Goal: Information Seeking & Learning: Learn about a topic

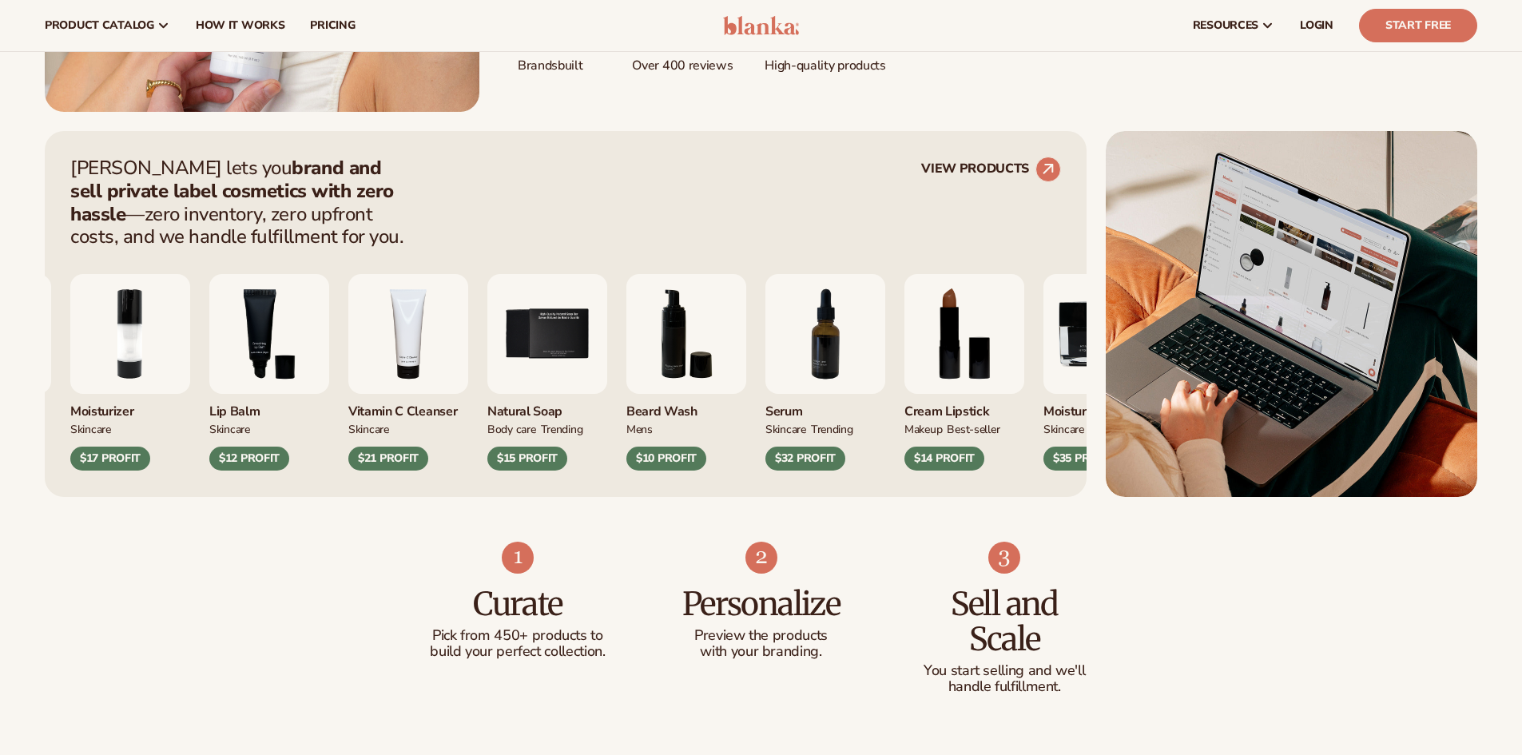
scroll to position [533, 0]
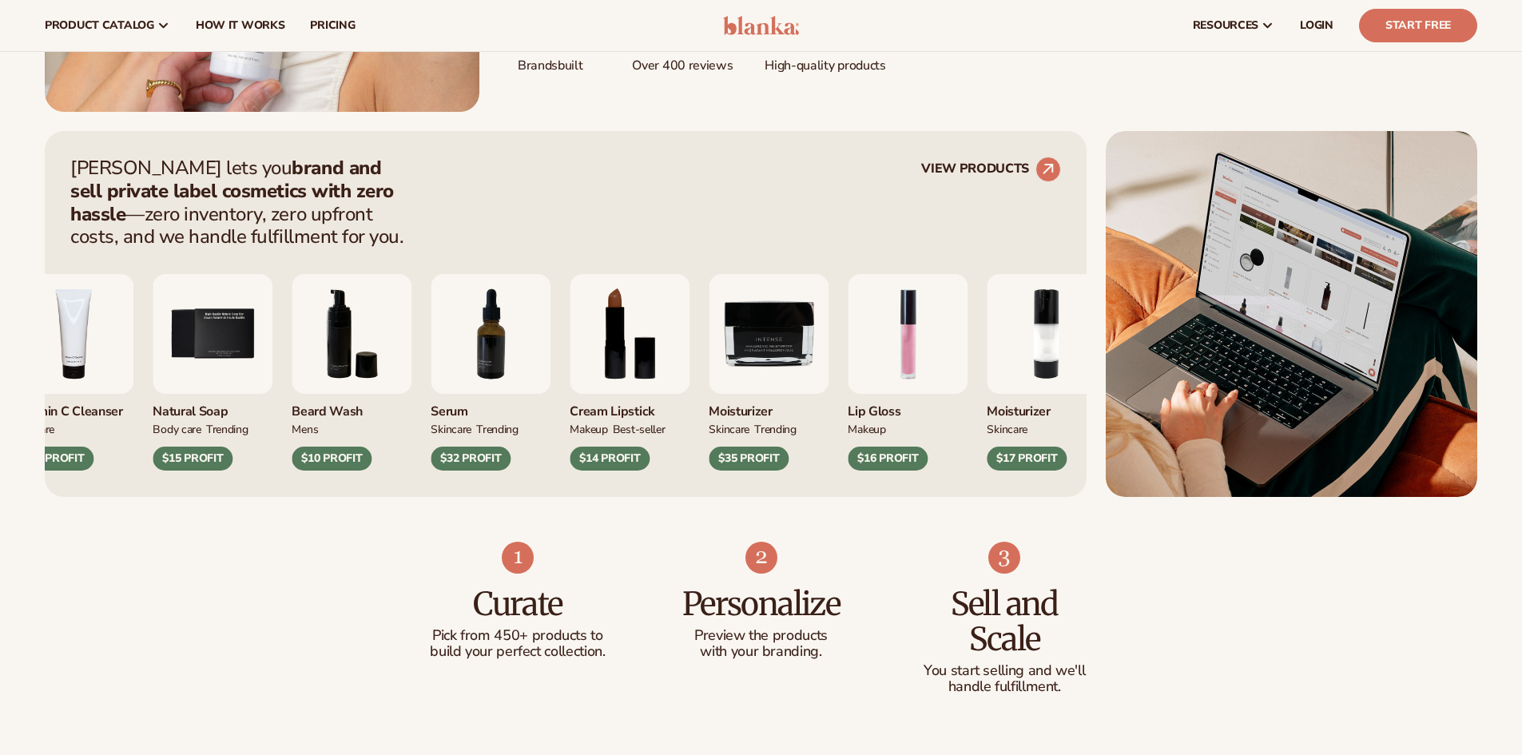
click at [431, 360] on img "7 / 9" at bounding box center [491, 334] width 120 height 120
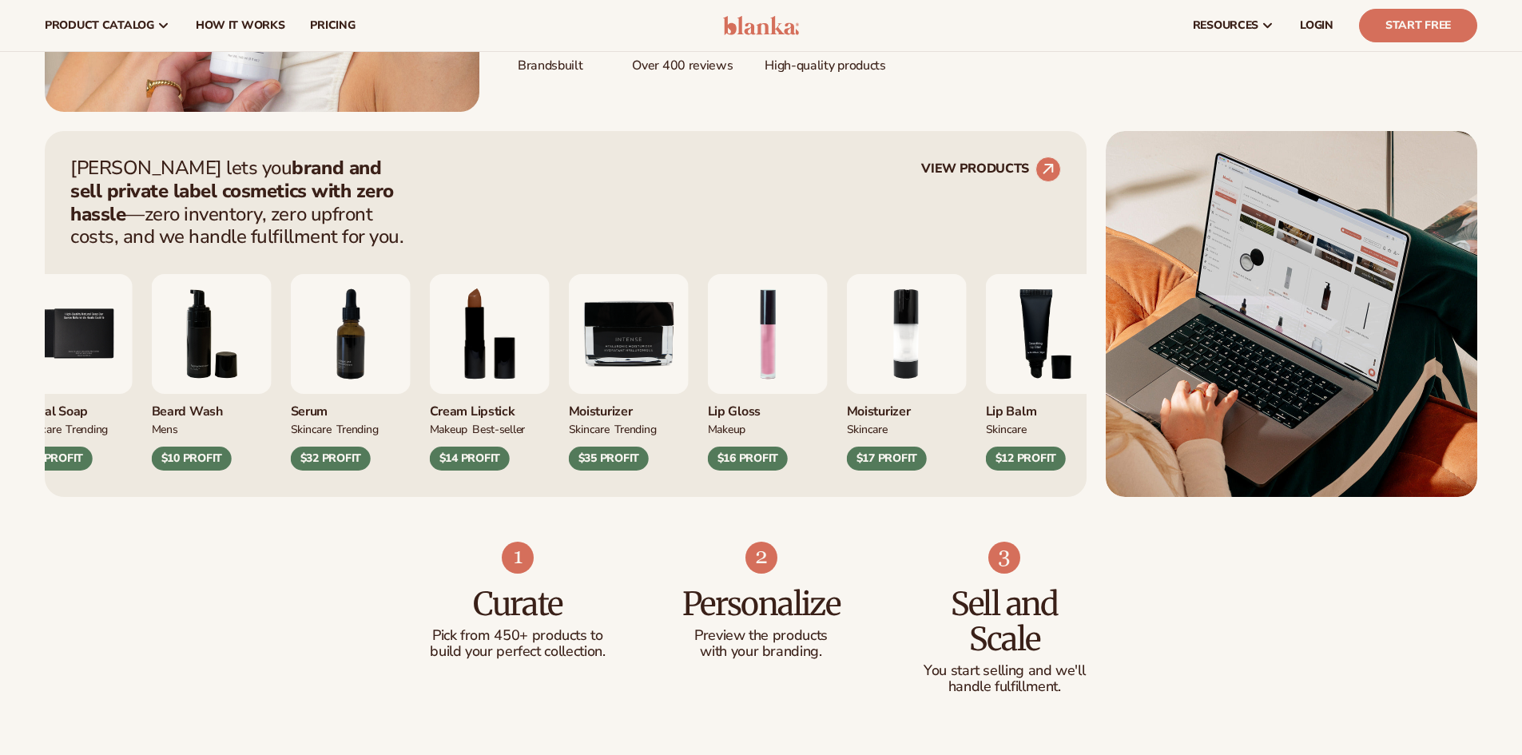
click at [569, 382] on img "9 / 9" at bounding box center [629, 334] width 120 height 120
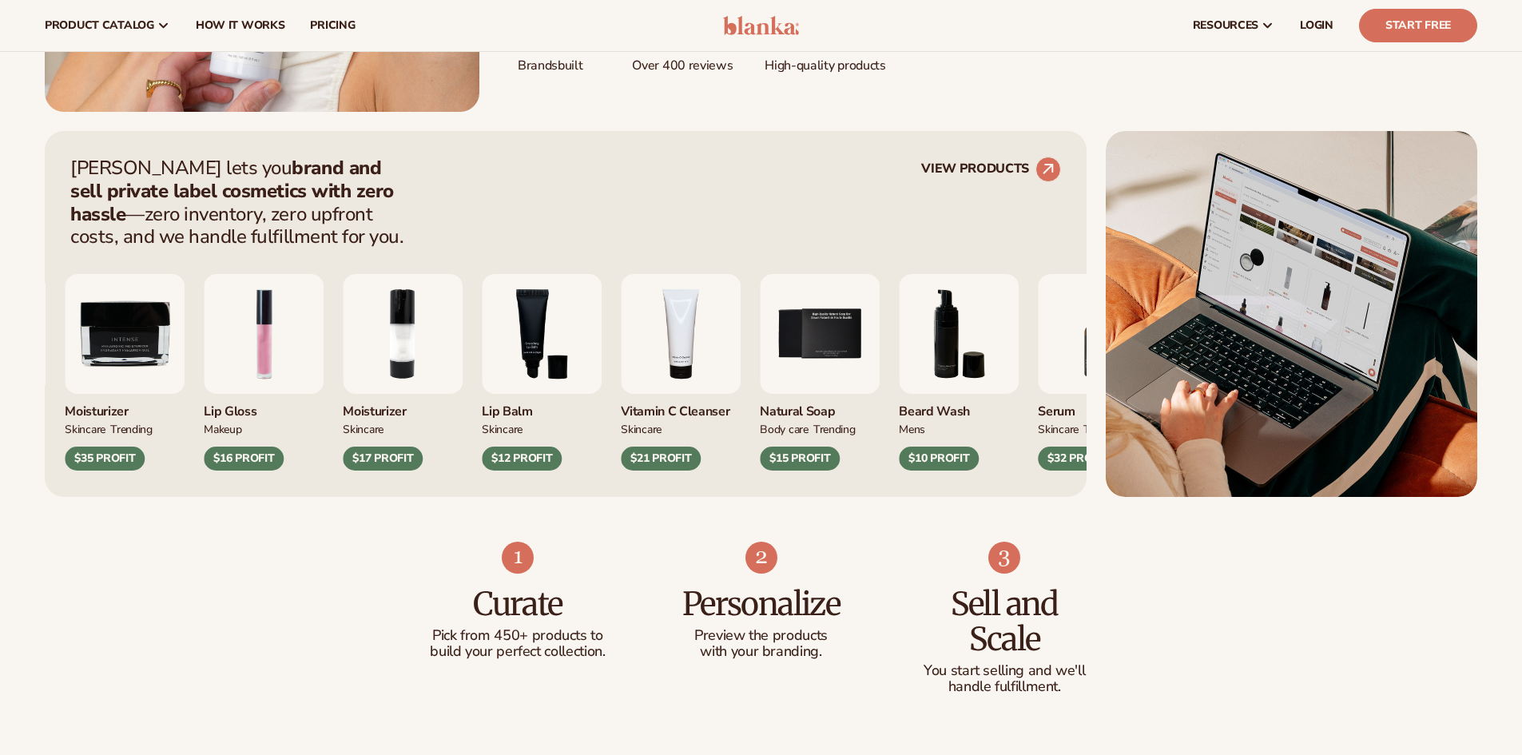
click at [177, 380] on div "Cream Lipstick MAKEUP BEST-SELLER $14 PROFIT Moisturizer SKINCARE TRENDING" at bounding box center [421, 372] width 991 height 197
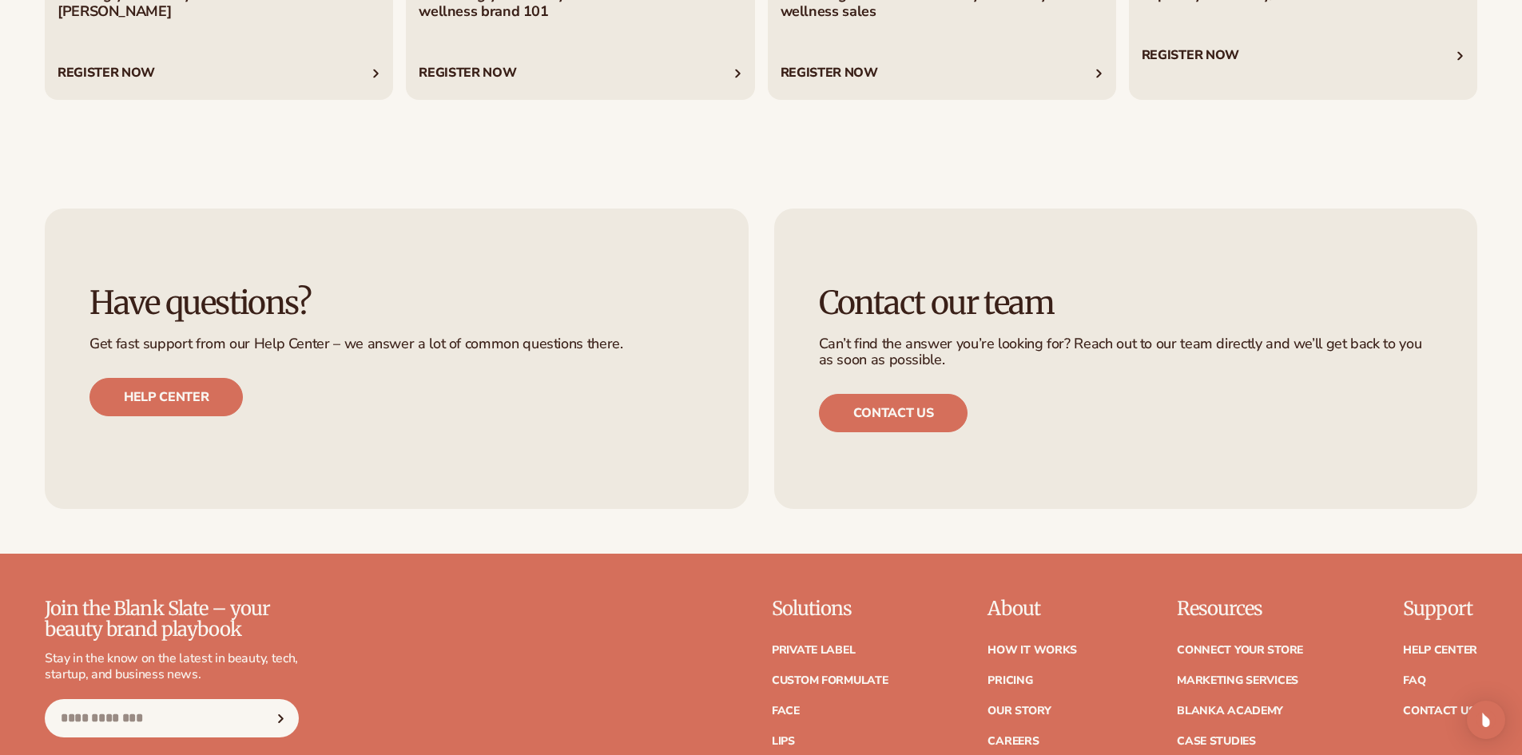
scroll to position [7281, 0]
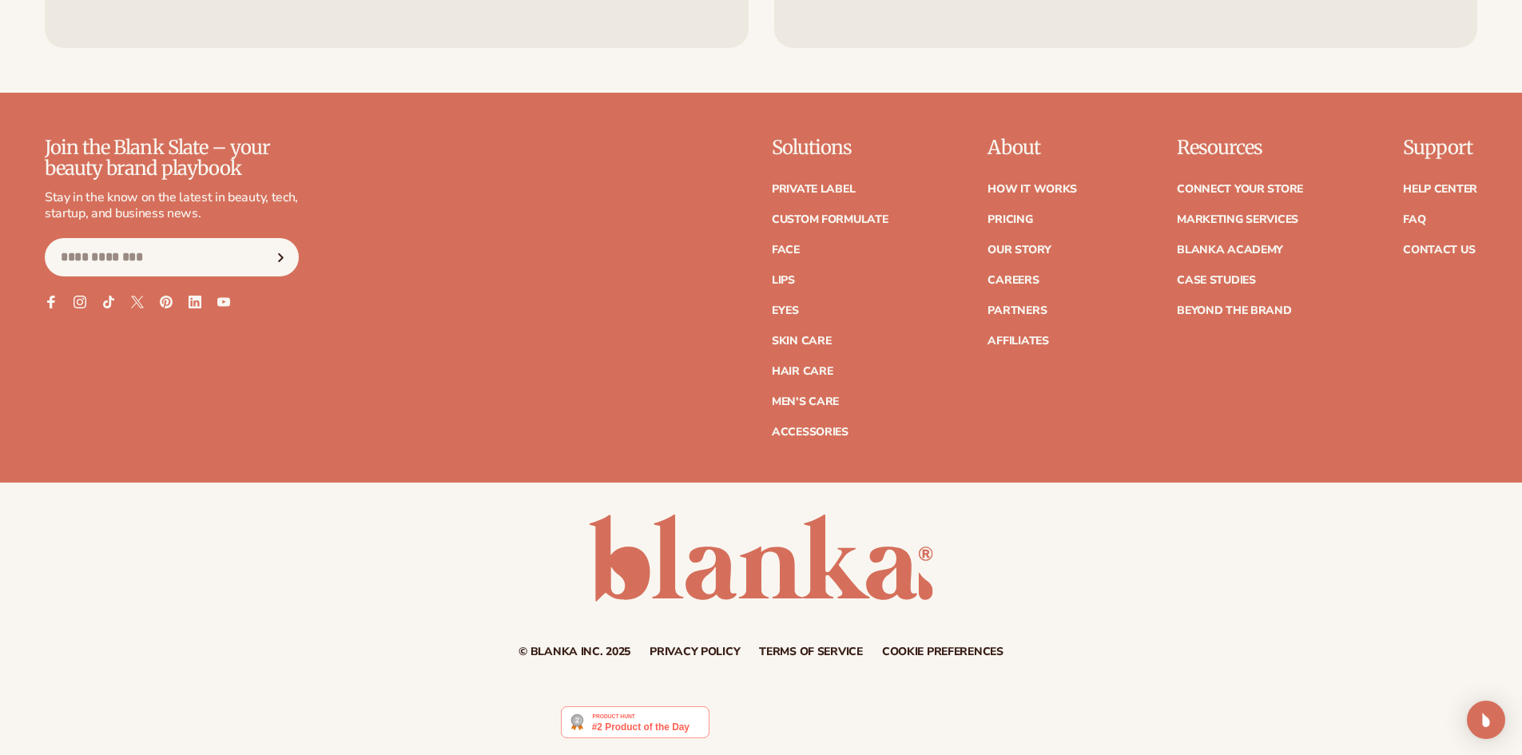
click at [487, 372] on div "Join the Blank Slate – your beauty brand playbook Stay in the know on the lates…" at bounding box center [761, 287] width 1433 height 301
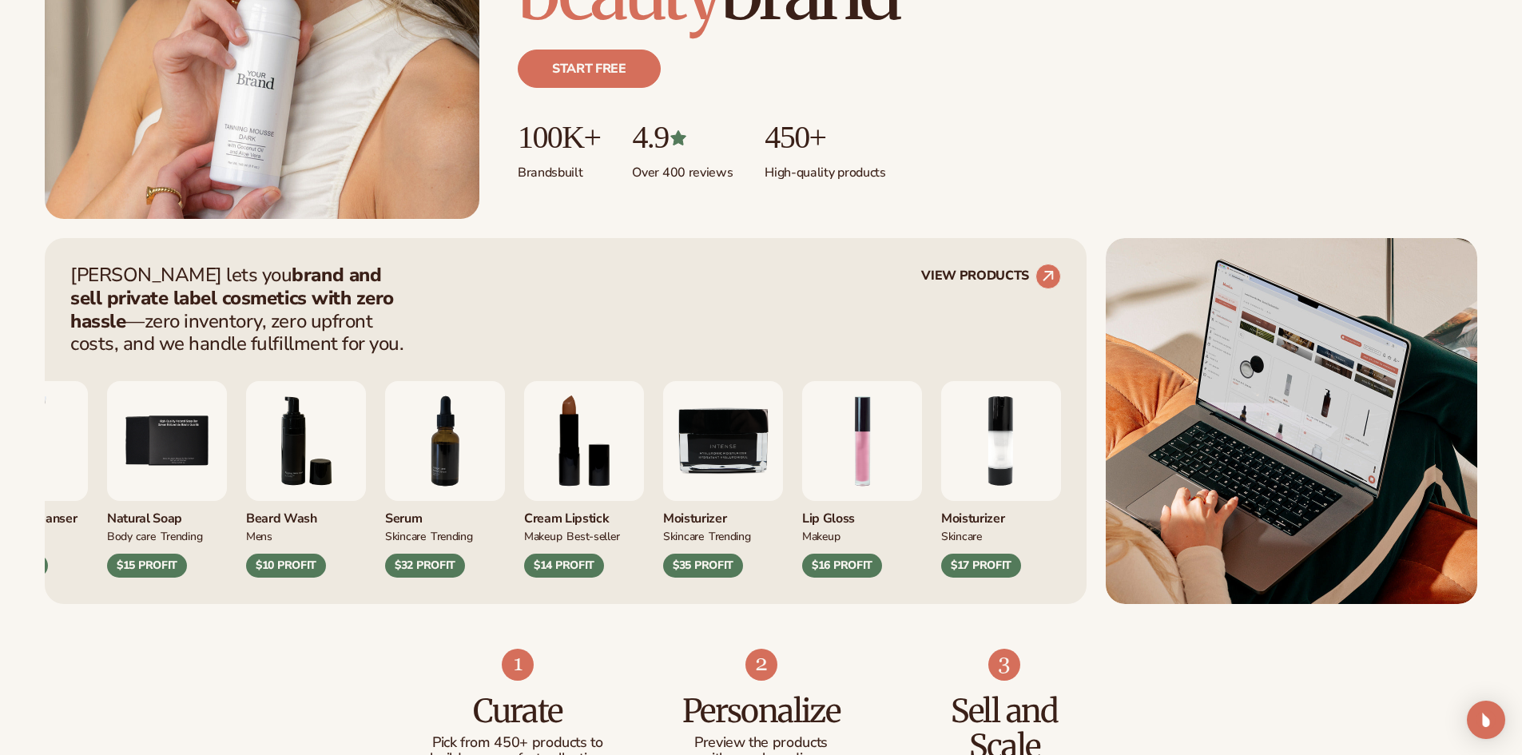
scroll to position [533, 0]
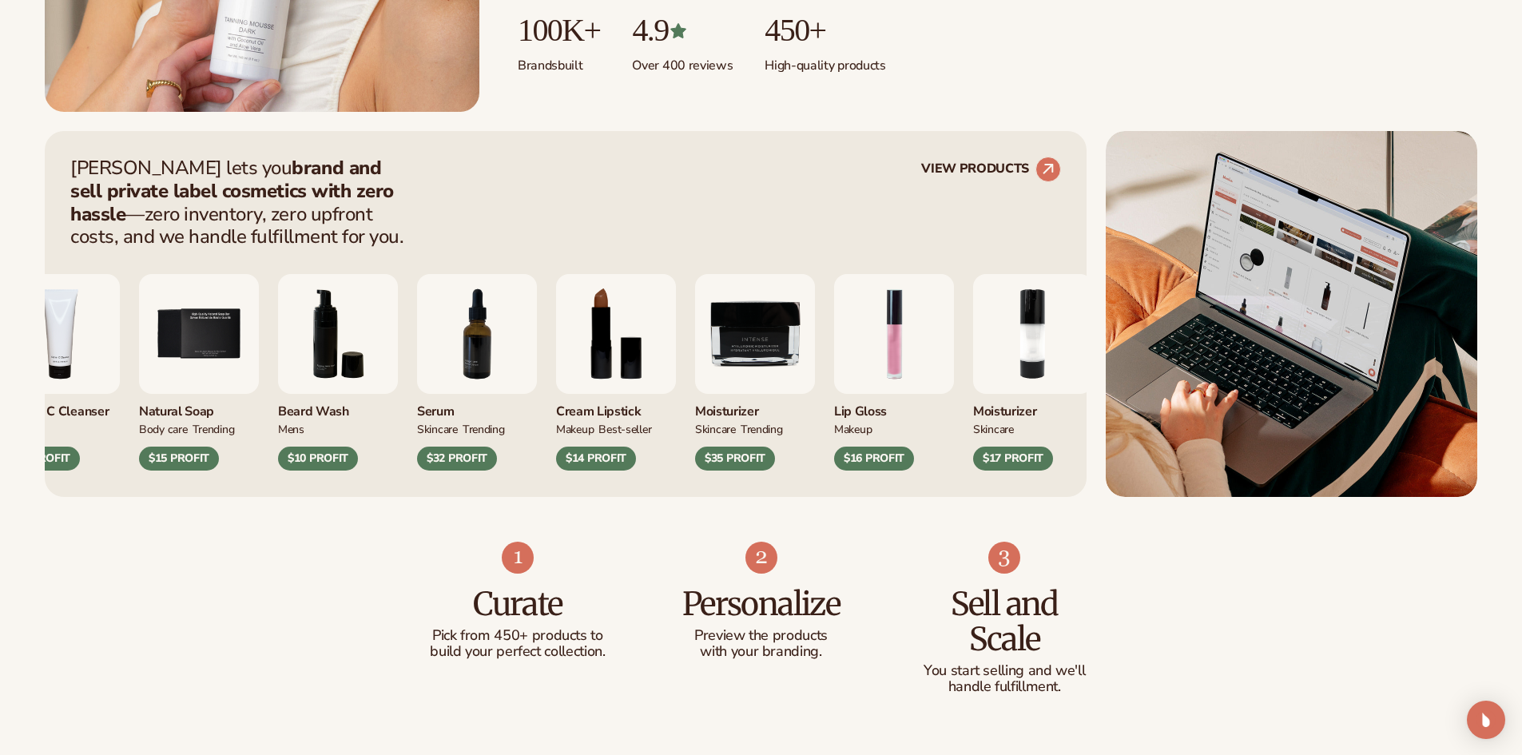
click at [334, 340] on div "Vitamin C Cleanser Skincare $21 PROFIT Natural Soap" at bounding box center [495, 372] width 991 height 197
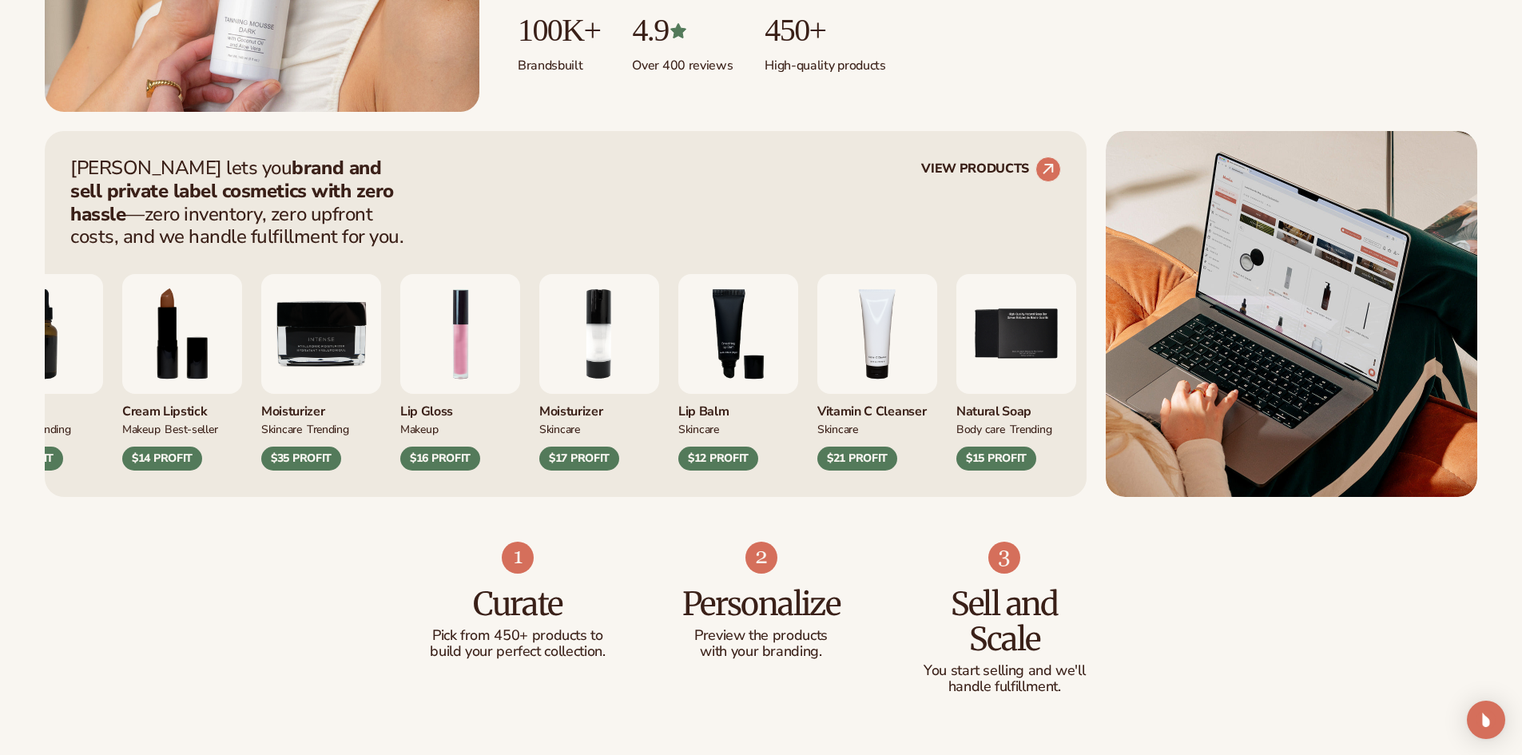
click at [405, 350] on img "1 / 9" at bounding box center [460, 334] width 120 height 120
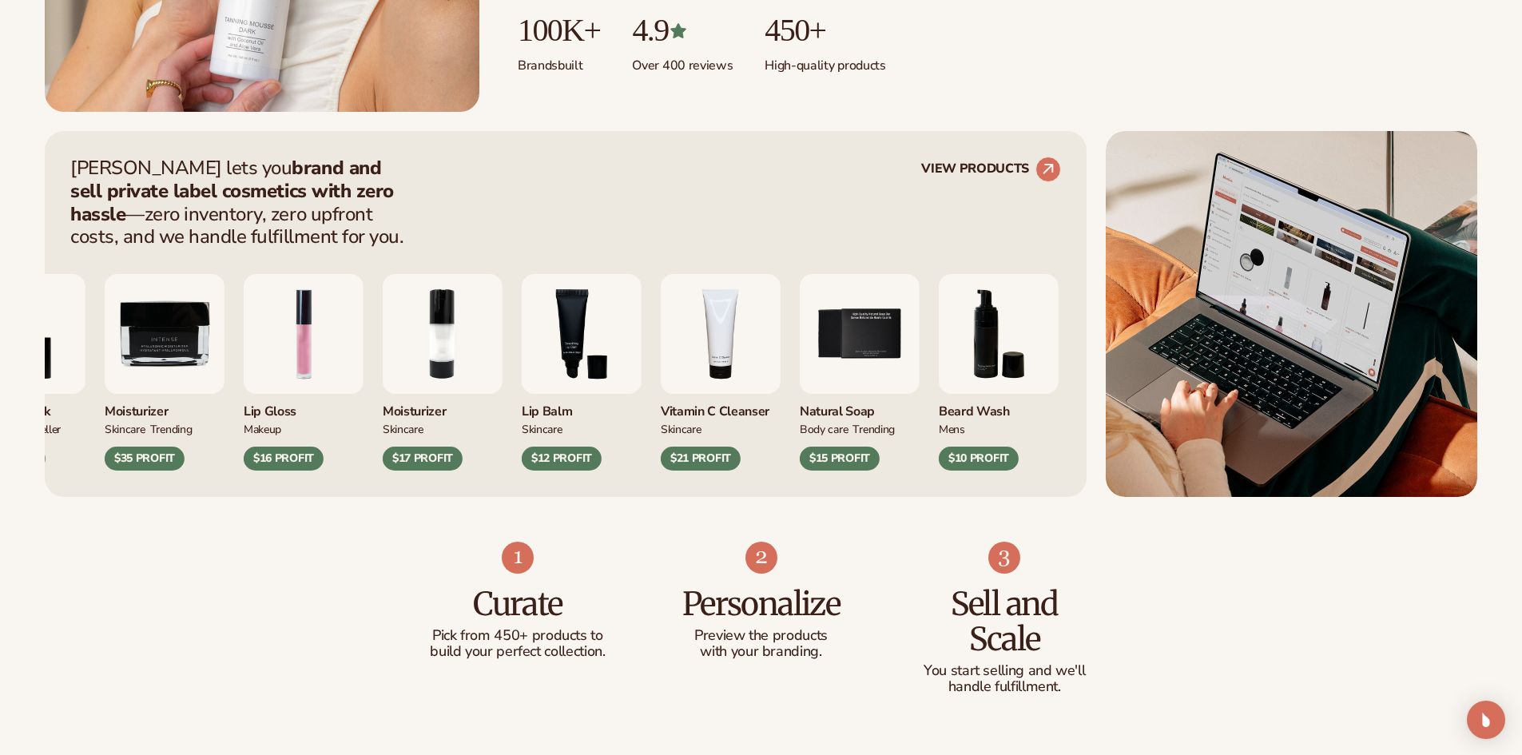
click at [386, 355] on img "2 / 9" at bounding box center [443, 334] width 120 height 120
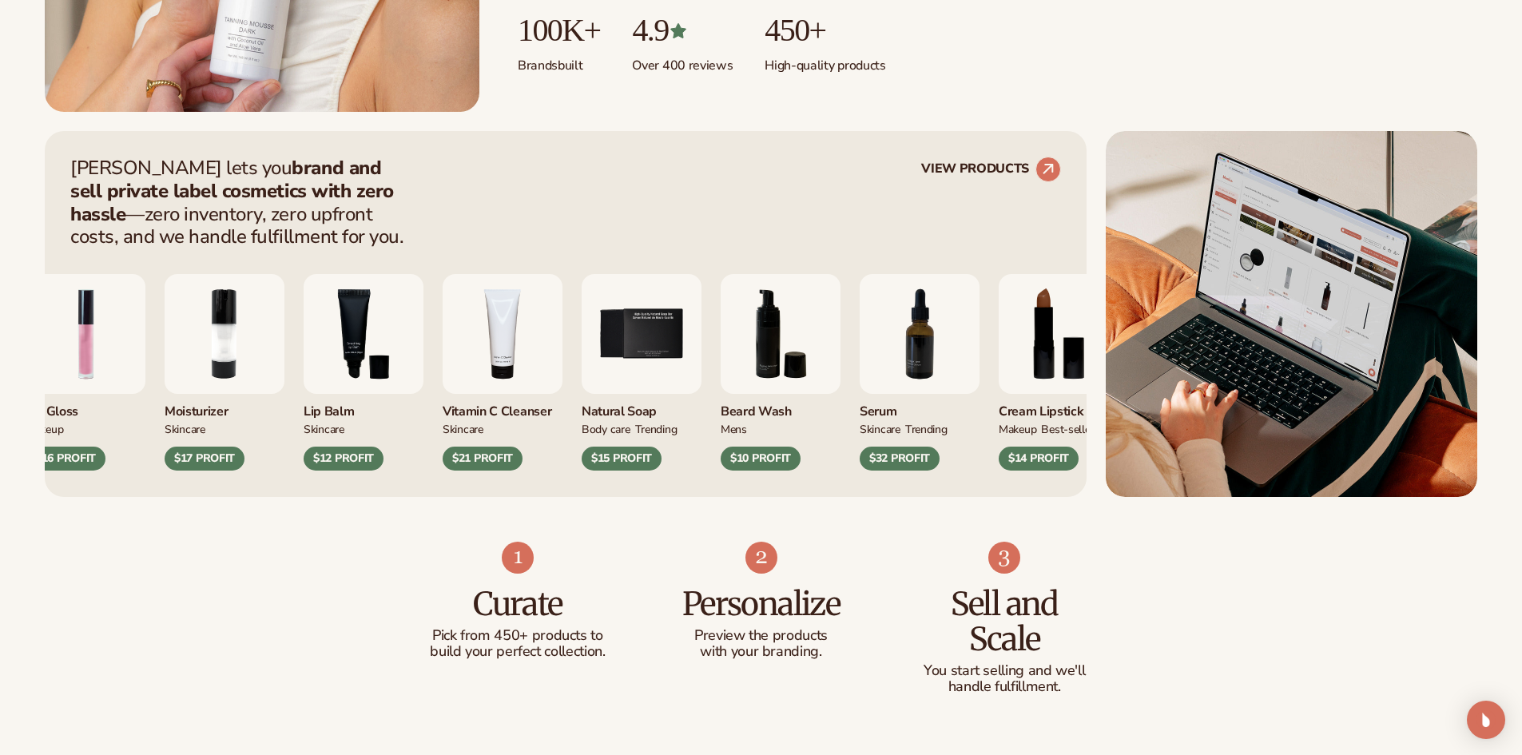
click at [444, 378] on img "4 / 9" at bounding box center [503, 334] width 120 height 120
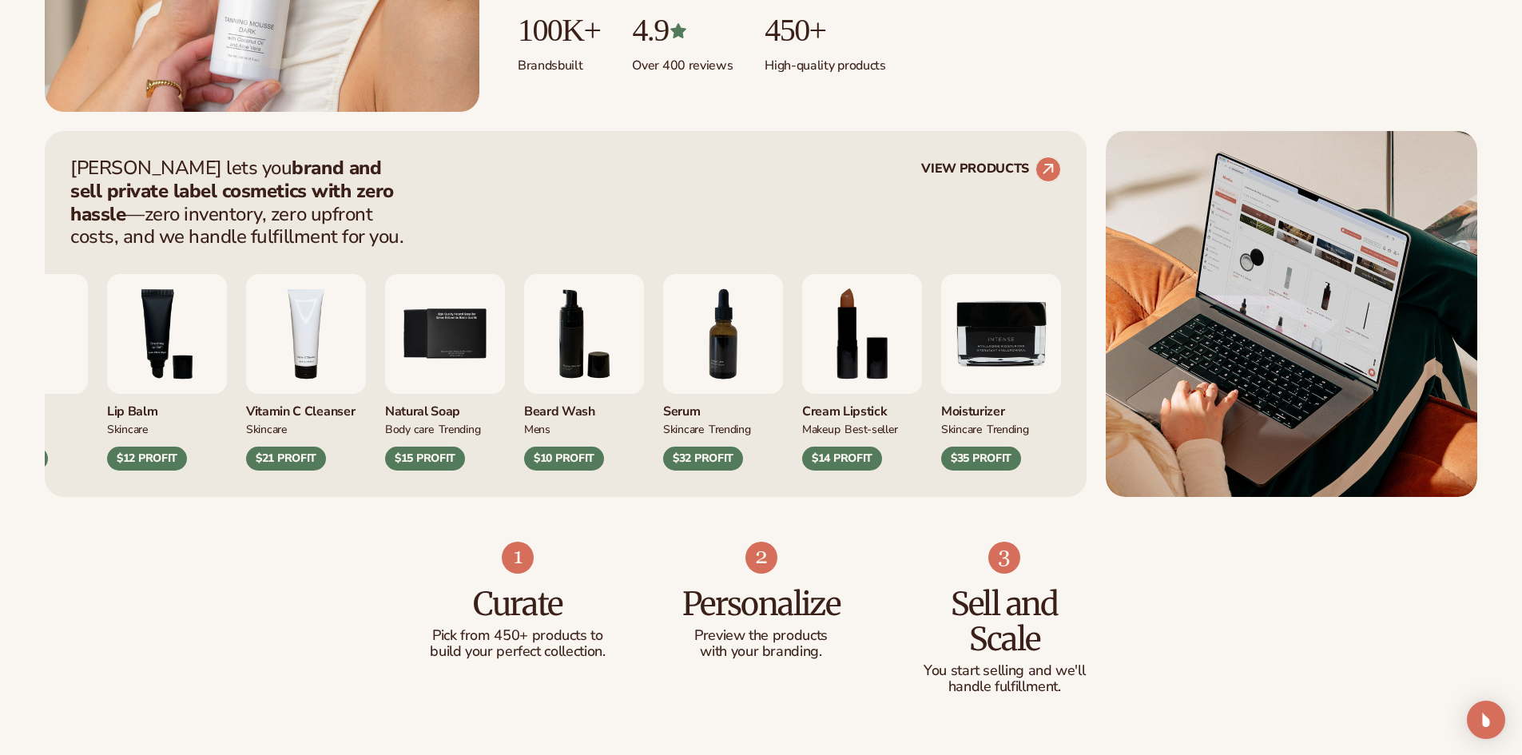
click at [385, 384] on img "5 / 9" at bounding box center [445, 334] width 120 height 120
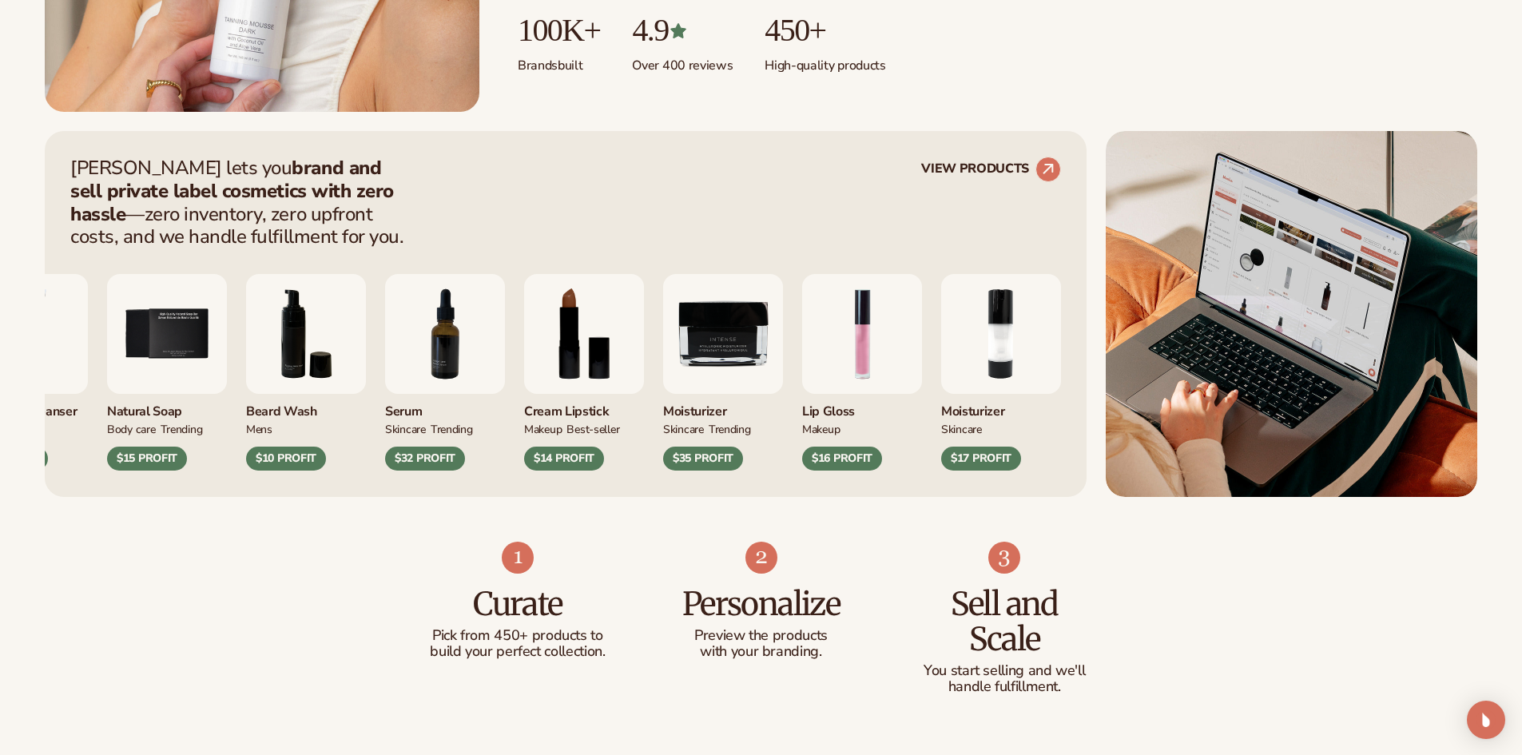
click at [385, 385] on img "7 / 9" at bounding box center [445, 334] width 120 height 120
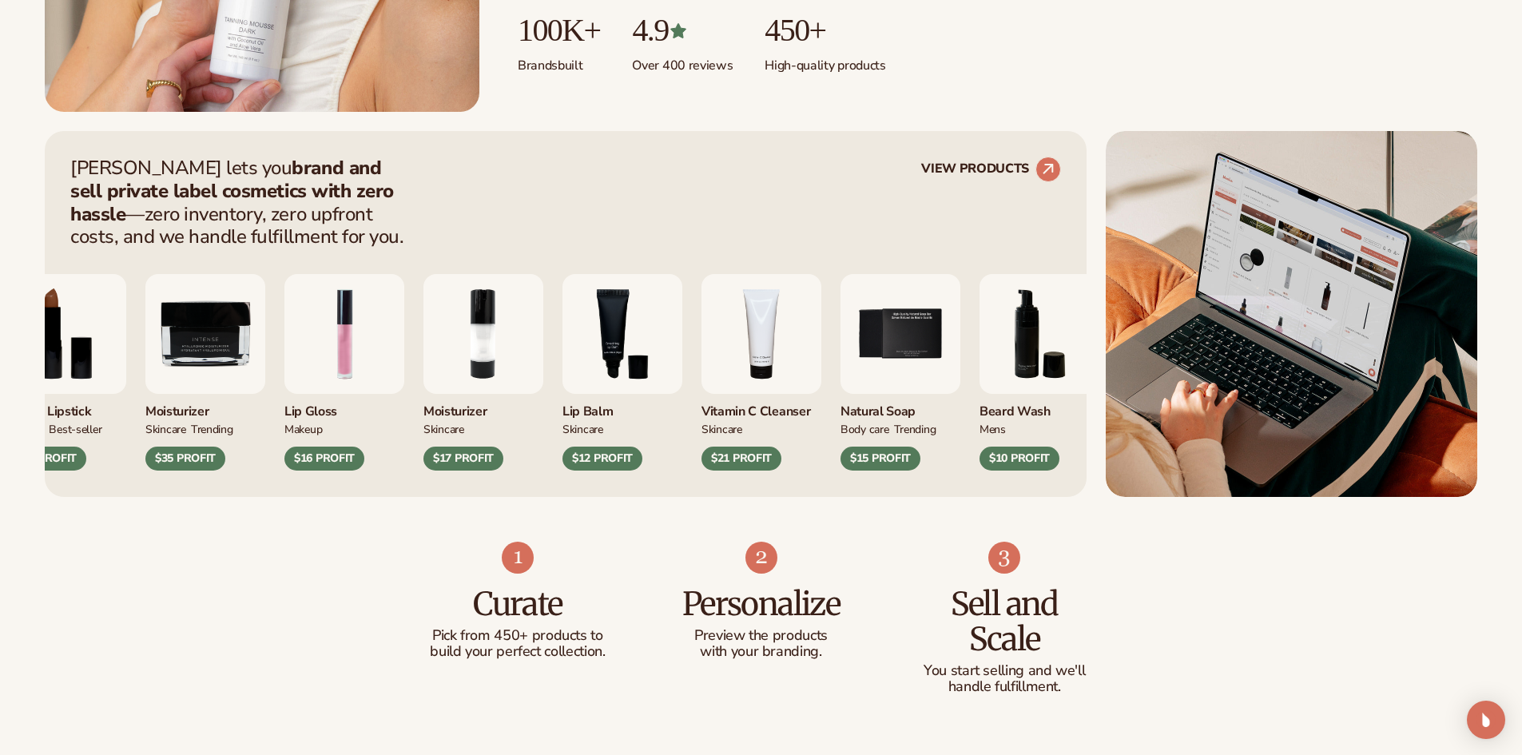
click at [285, 368] on img "1 / 9" at bounding box center [345, 334] width 120 height 120
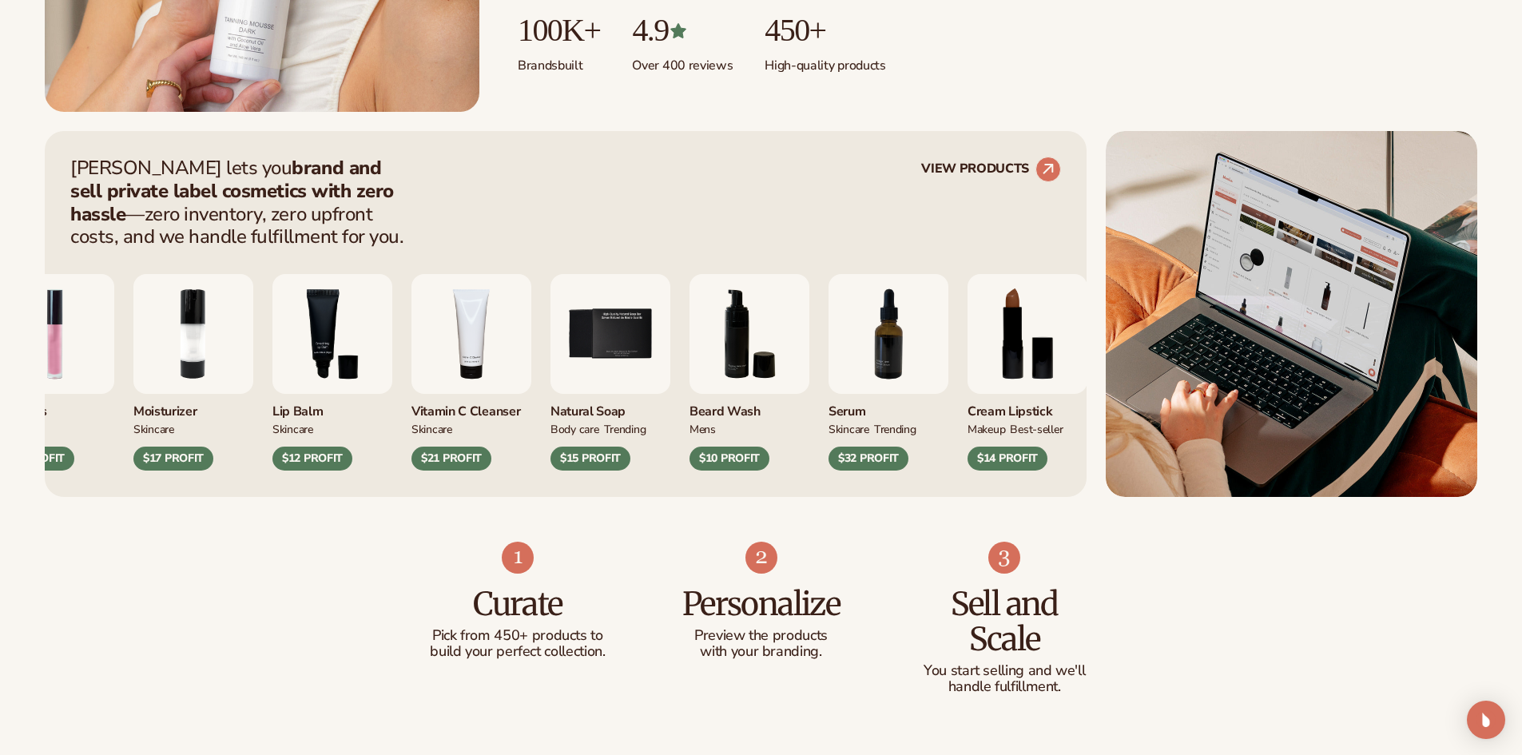
click at [412, 361] on img "4 / 9" at bounding box center [472, 334] width 120 height 120
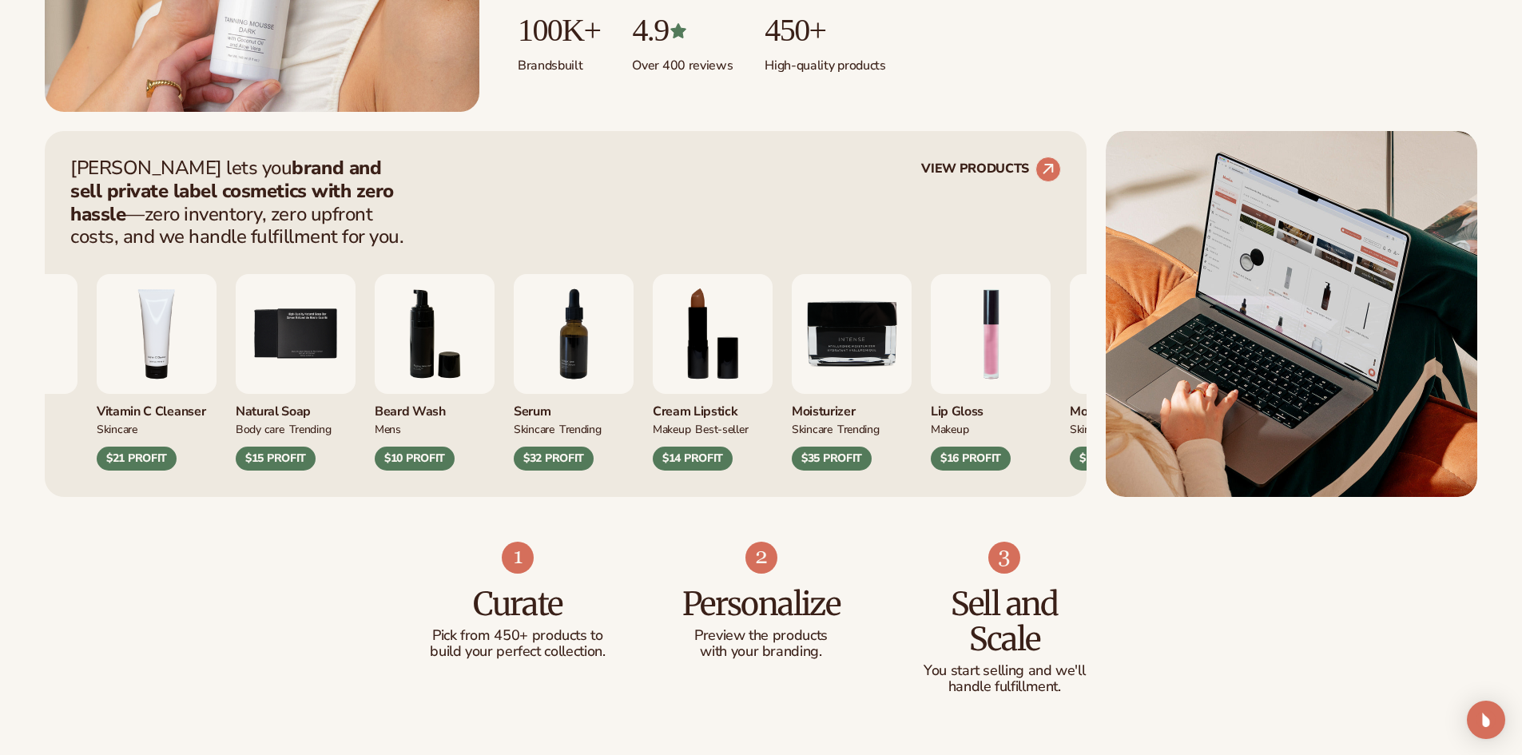
click at [285, 356] on div "Lip Balm SKINCARE $12 PROFIT Vitamin C Cleanser mens" at bounding box center [453, 372] width 991 height 197
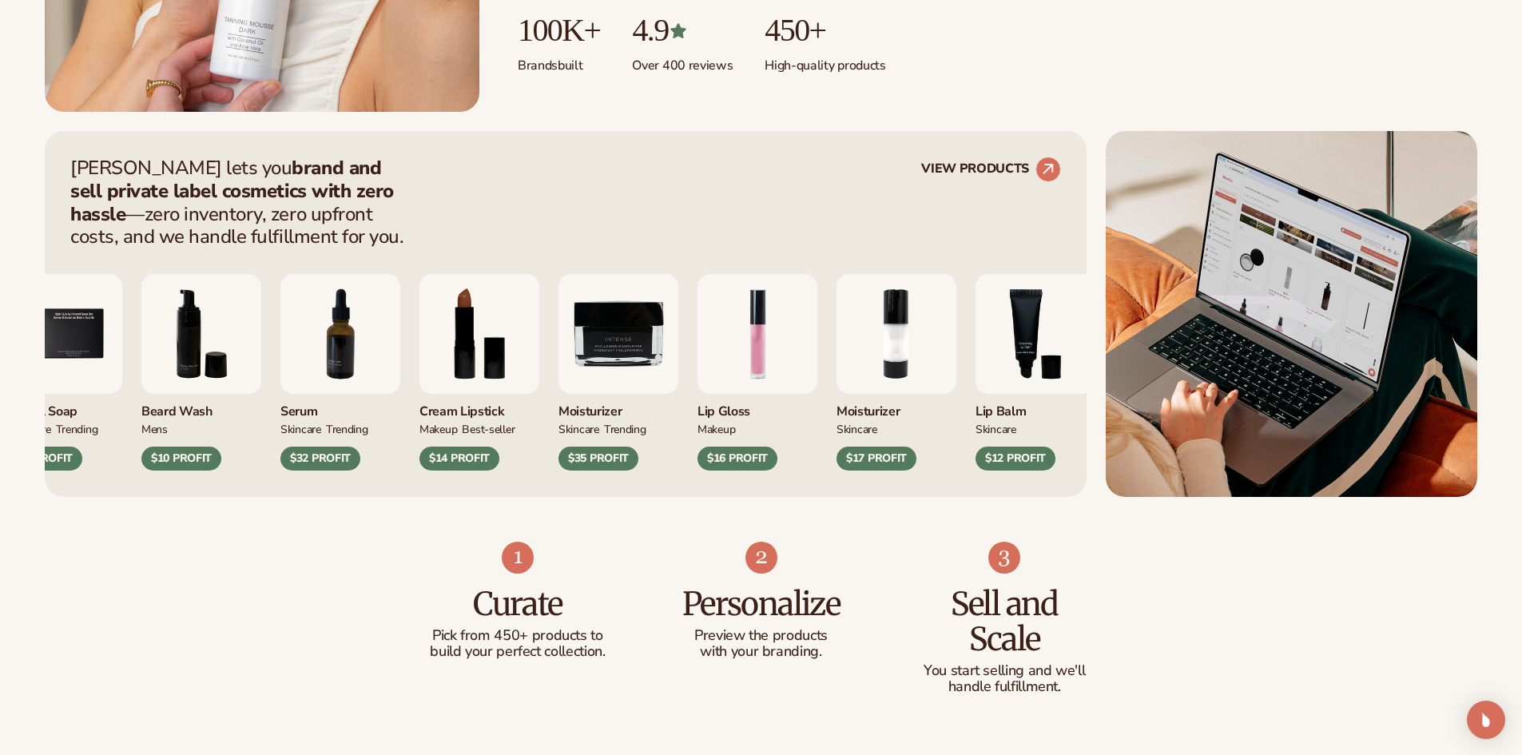
click at [368, 362] on img "7 / 9" at bounding box center [341, 334] width 120 height 120
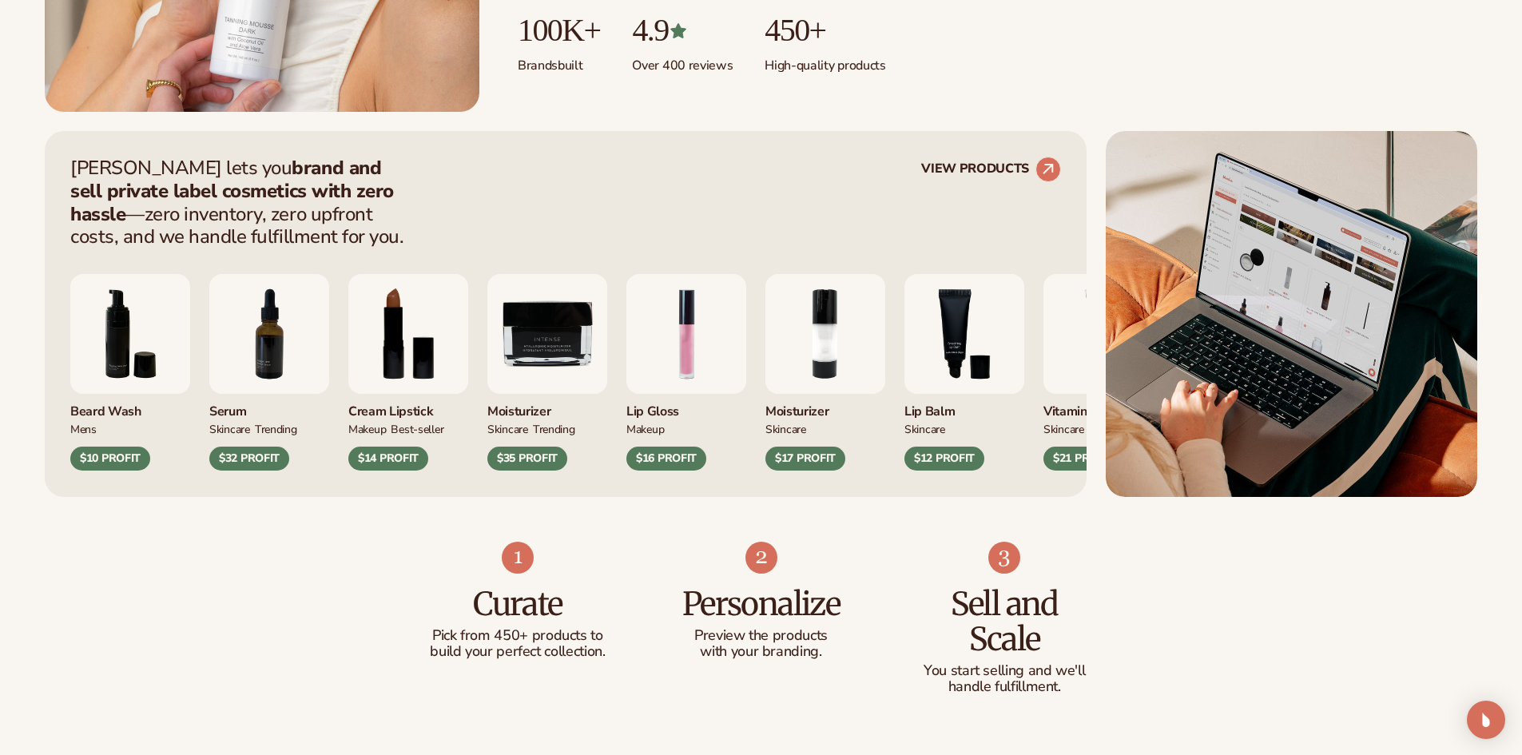
click at [348, 357] on img "8 / 9" at bounding box center [408, 334] width 120 height 120
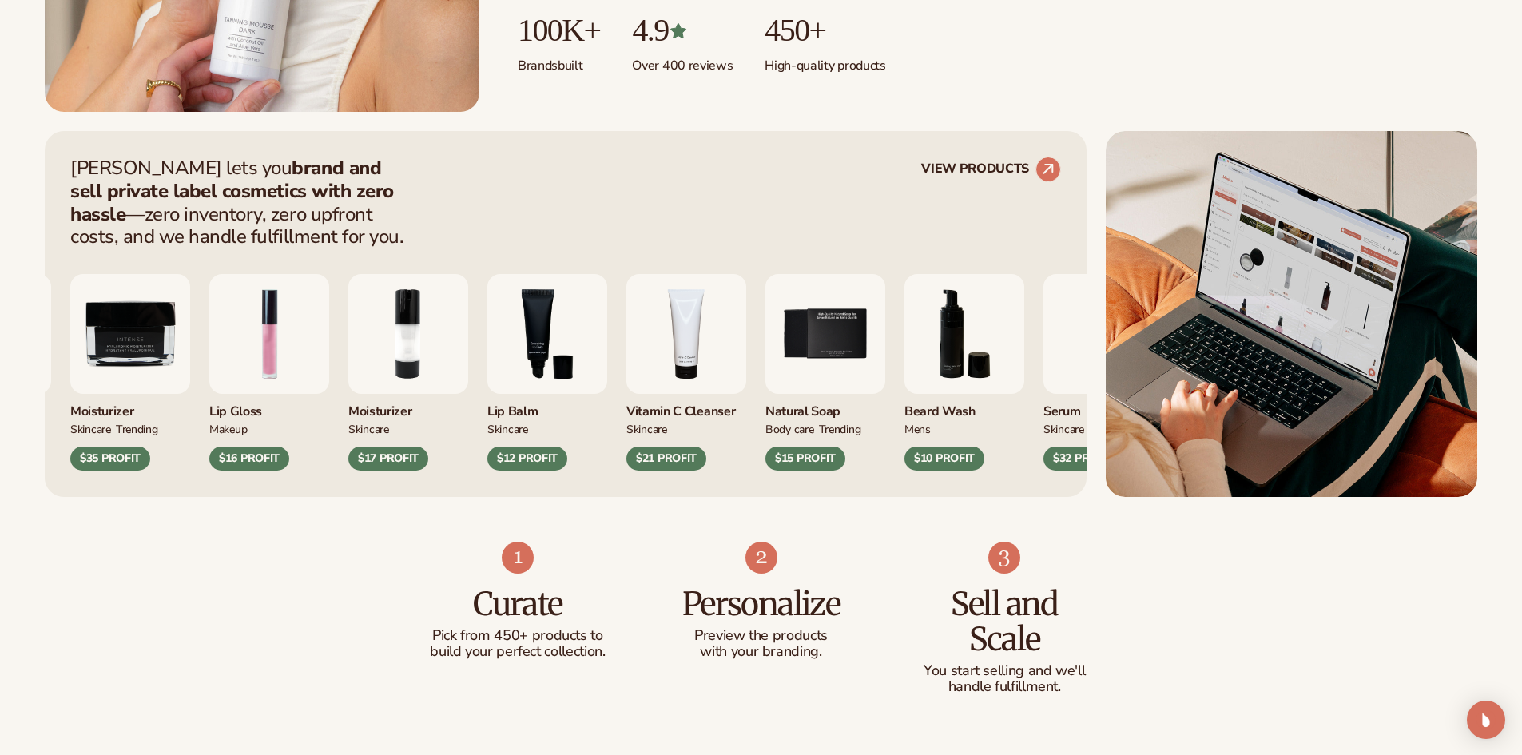
click at [348, 366] on div "Cream Lipstick MAKEUP BEST-SELLER $14 PROFIT Moisturizer SKINCARE MAKEUP" at bounding box center [426, 372] width 991 height 197
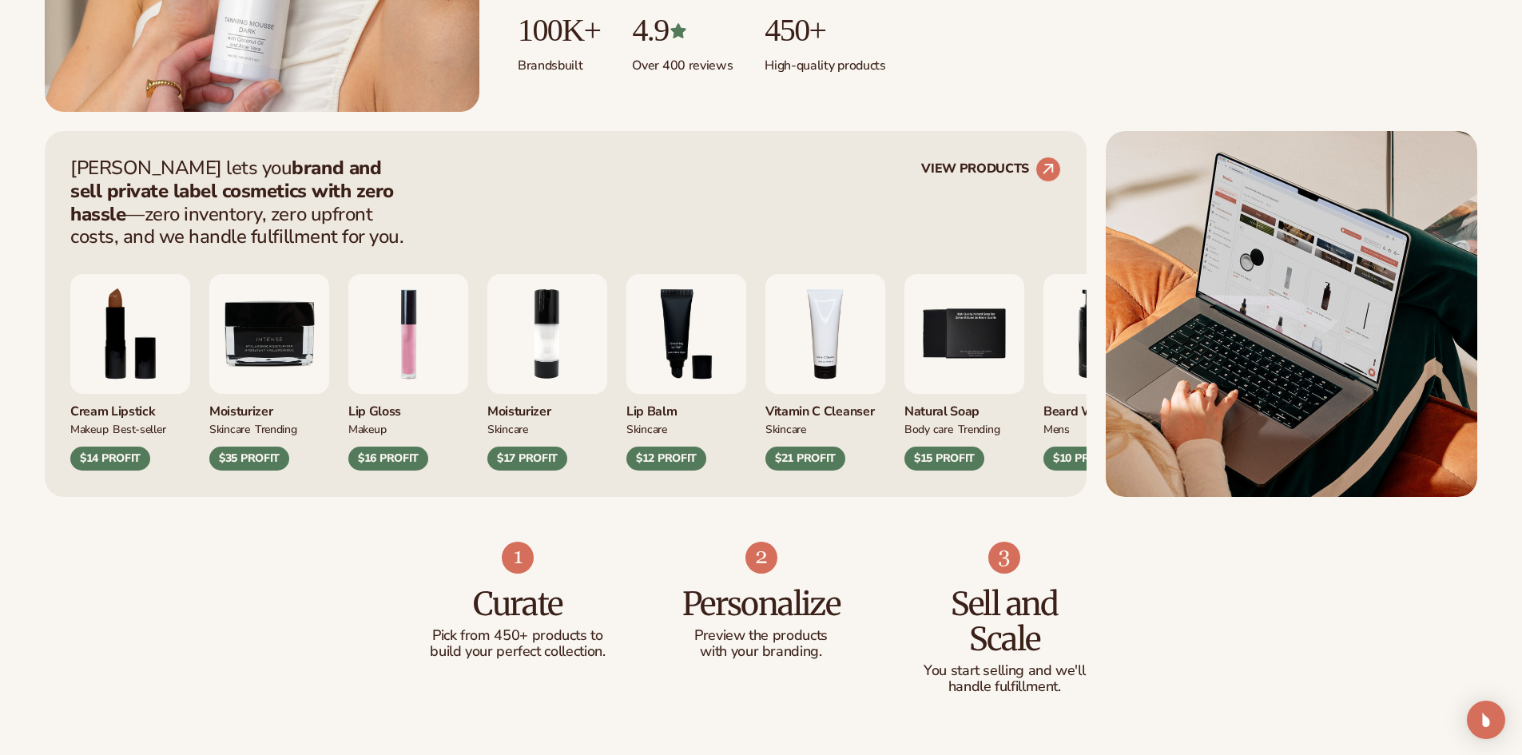
click at [308, 362] on div "Cream Lipstick MAKEUP BEST-SELLER $14 PROFIT Moisturizer SKINCARE MAKEUP" at bounding box center [565, 372] width 991 height 197
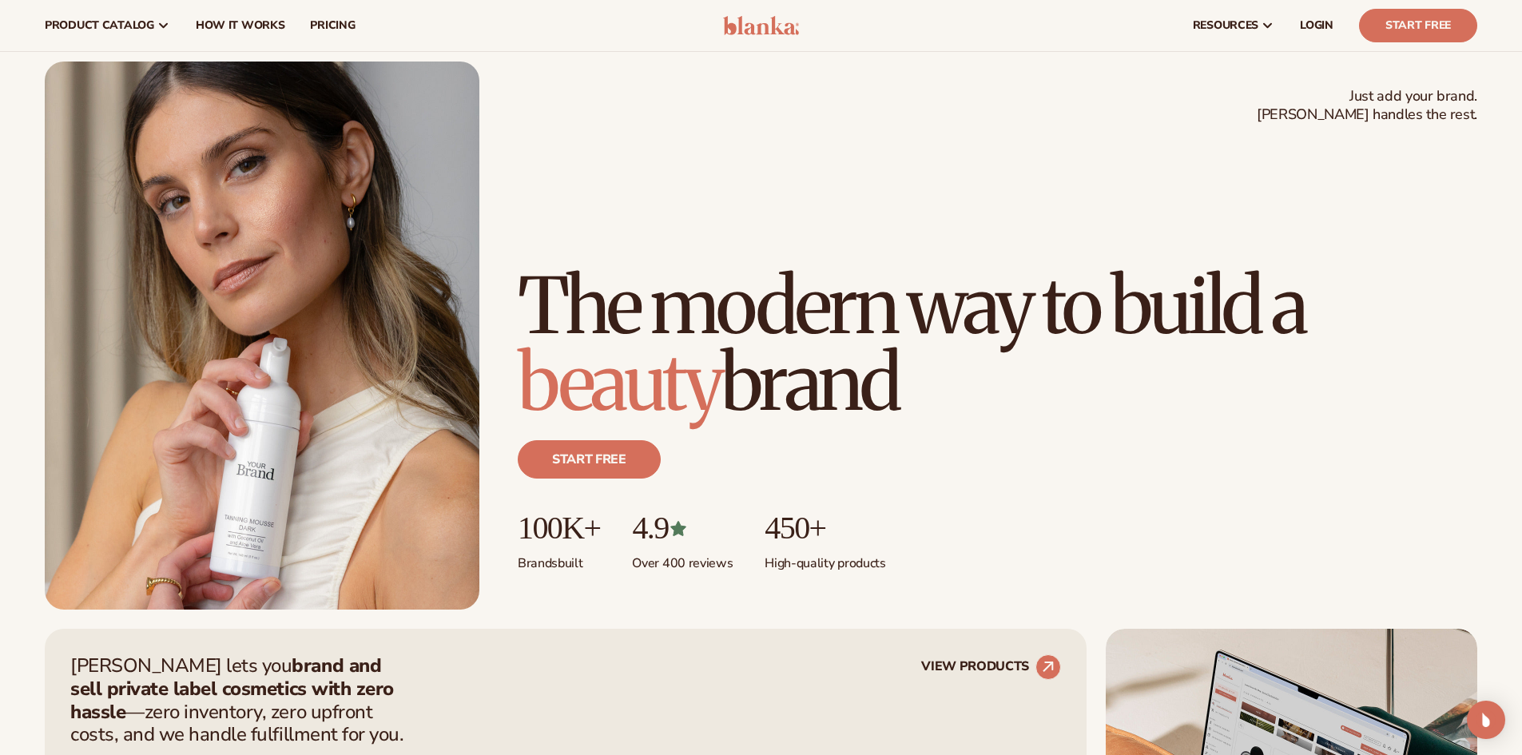
scroll to position [0, 0]
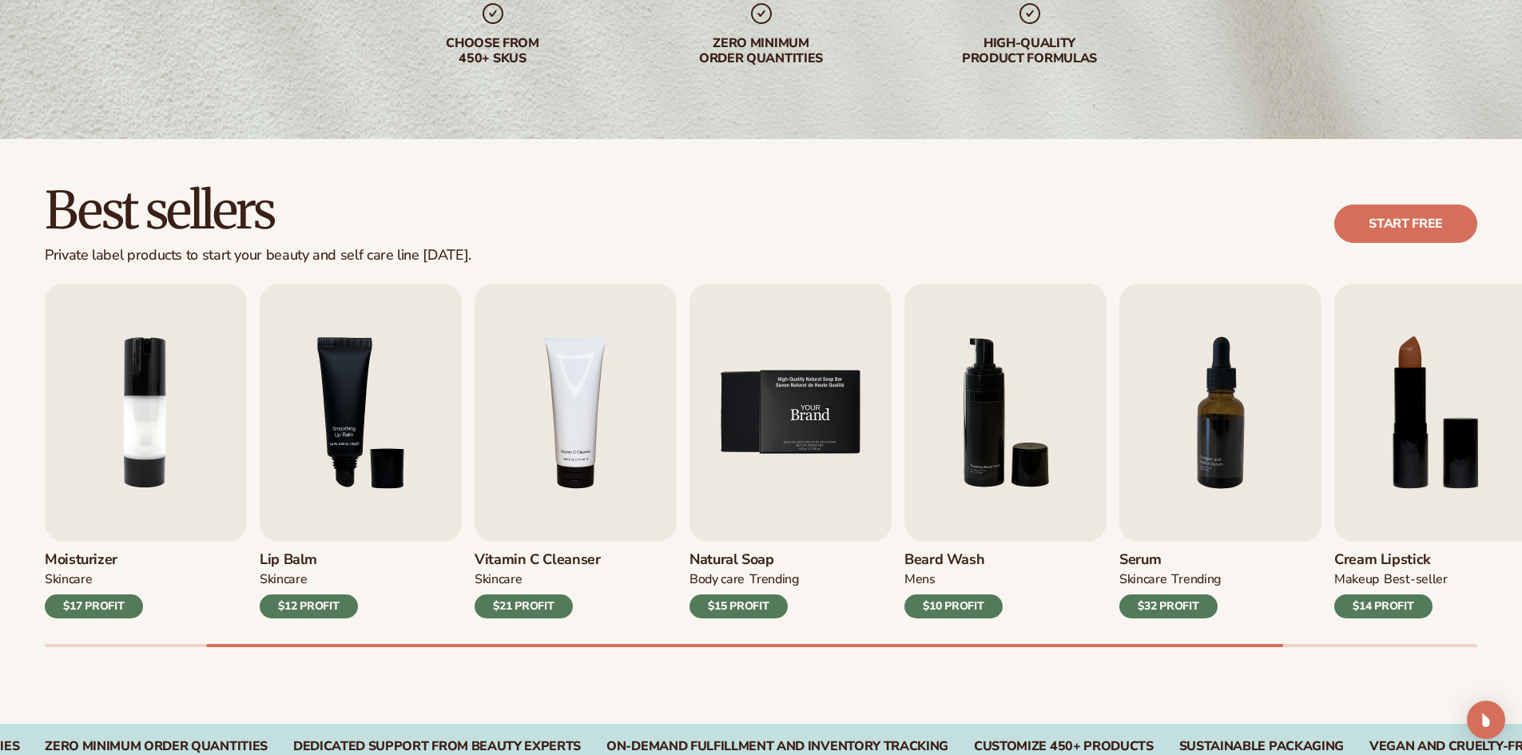
scroll to position [320, 0]
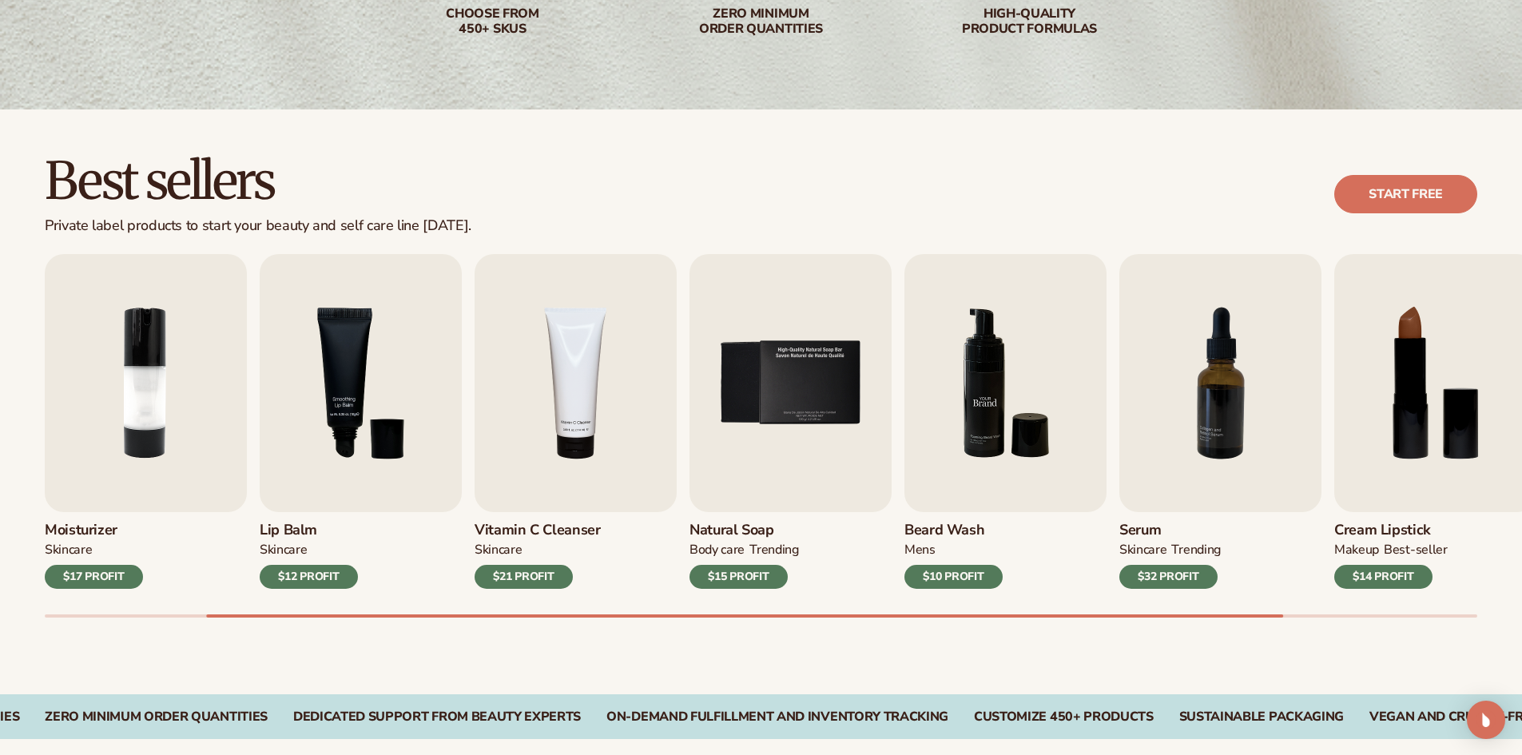
click at [460, 419] on div "Lip Gloss MAKEUP $16 PROFIT Moisturizer SKINCARE $17 PROFIT SKINCARE" at bounding box center [546, 421] width 1433 height 335
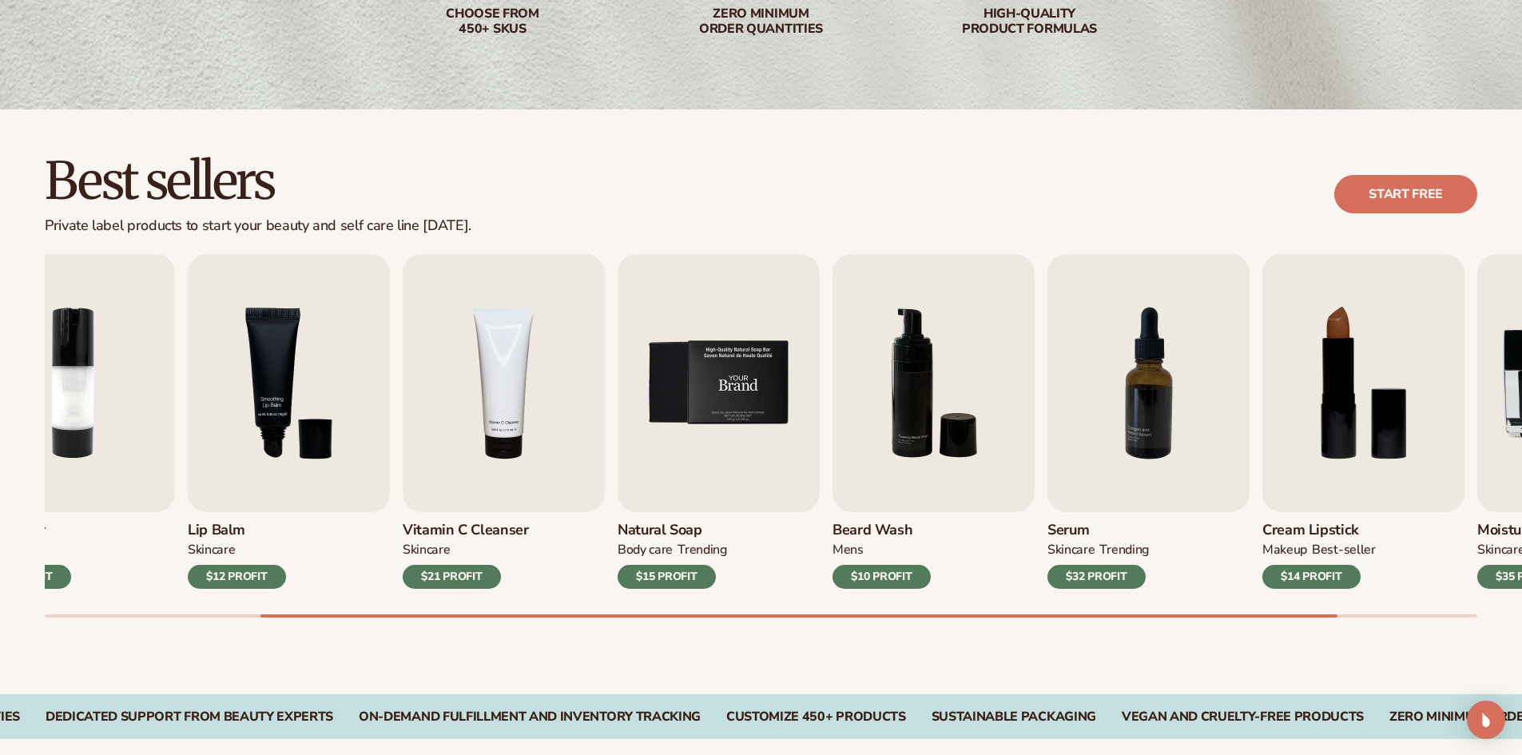
click at [820, 424] on img "5 / 9" at bounding box center [719, 383] width 202 height 258
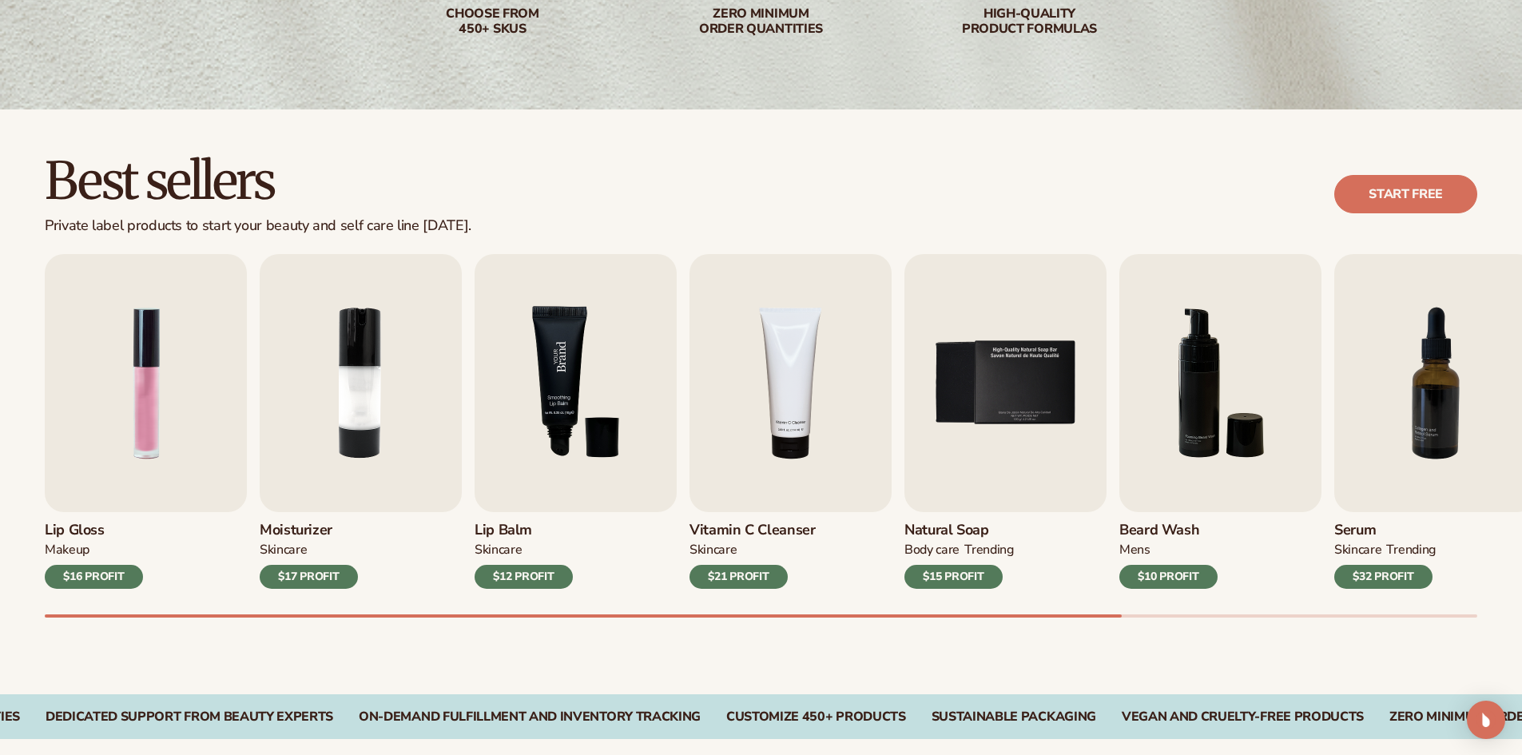
click at [1109, 417] on div "Lip Gloss MAKEUP $16 PROFIT Moisturizer SKINCARE $17 PROFIT SKINCARE" at bounding box center [761, 421] width 1433 height 335
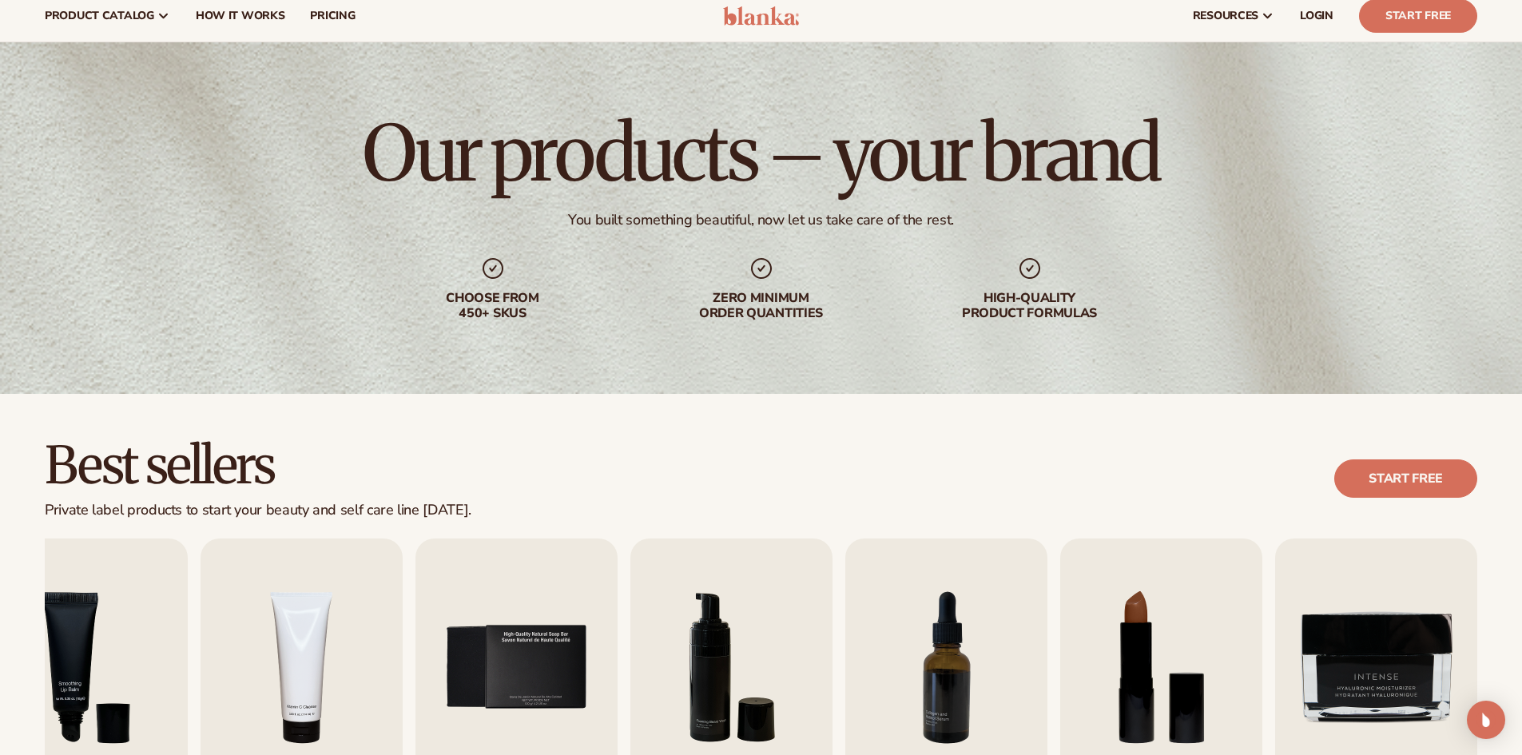
scroll to position [0, 0]
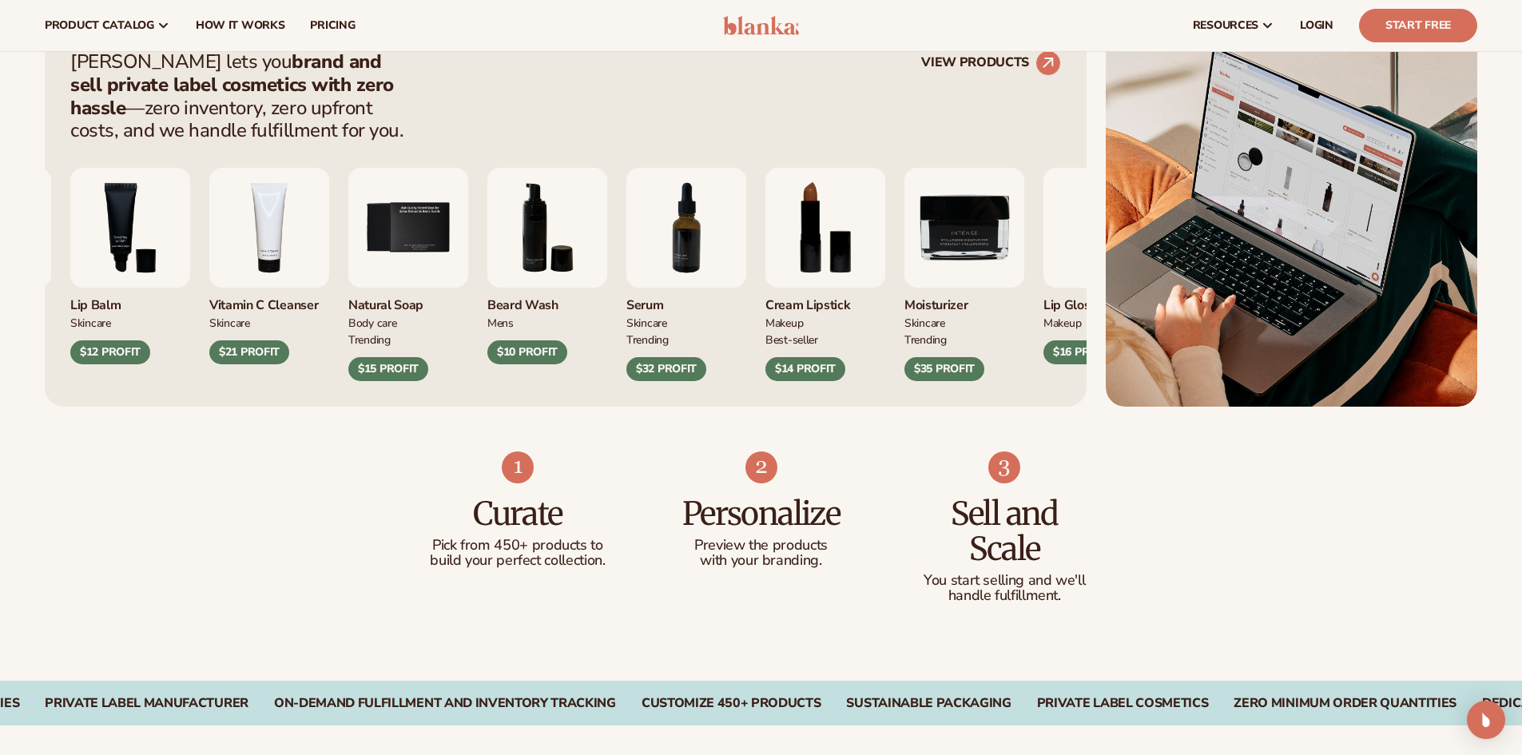
scroll to position [533, 0]
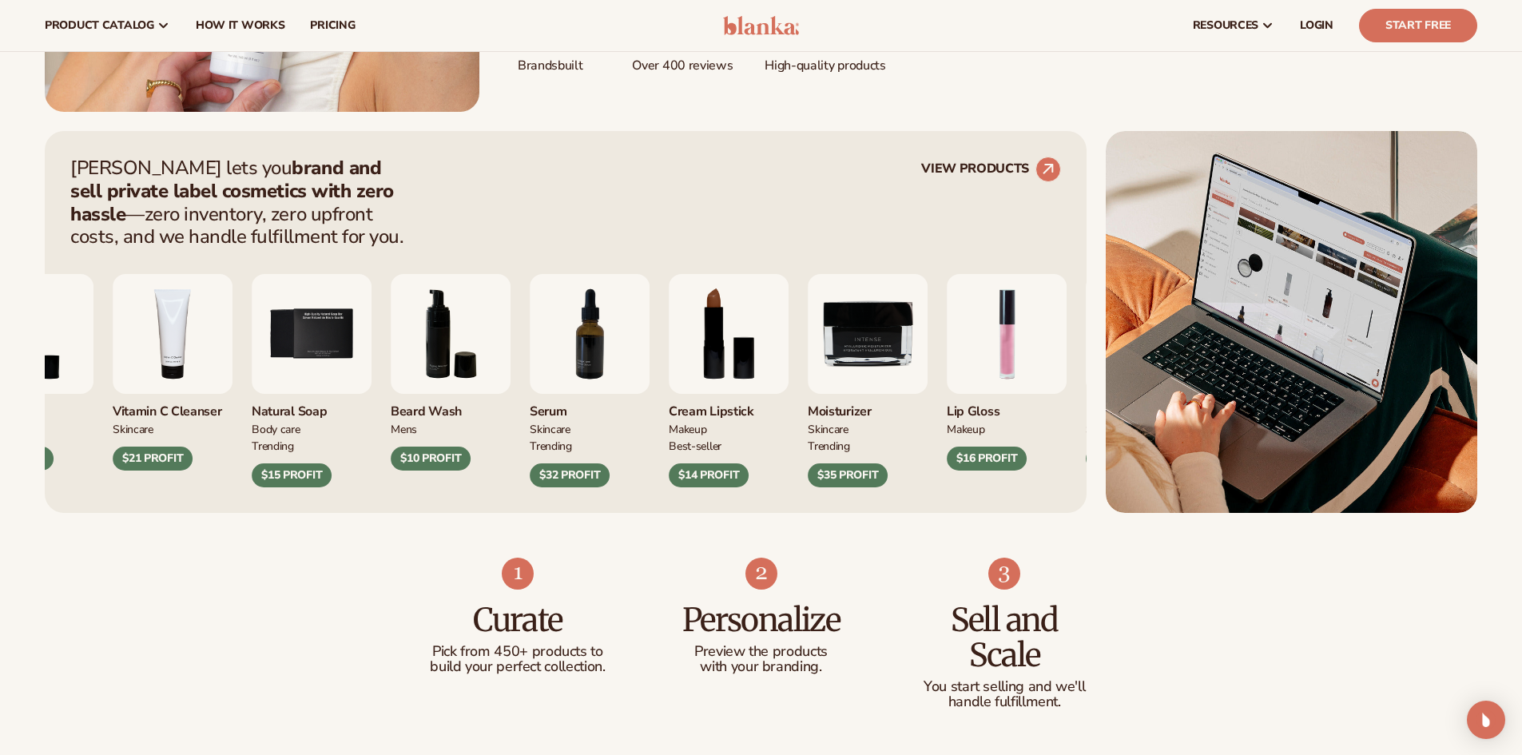
click at [455, 433] on div "mens" at bounding box center [451, 428] width 120 height 17
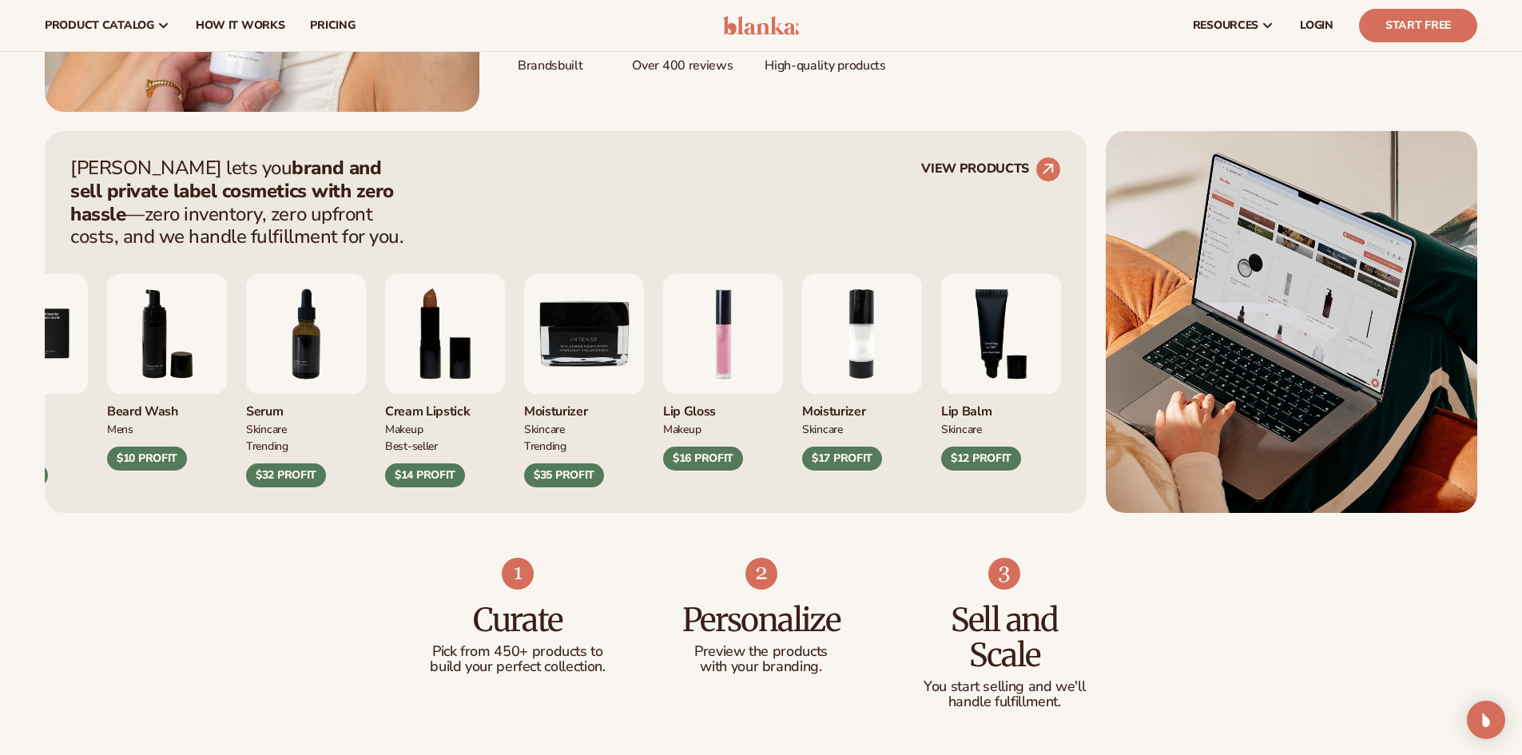
click at [566, 410] on div "Moisturizer" at bounding box center [584, 407] width 120 height 26
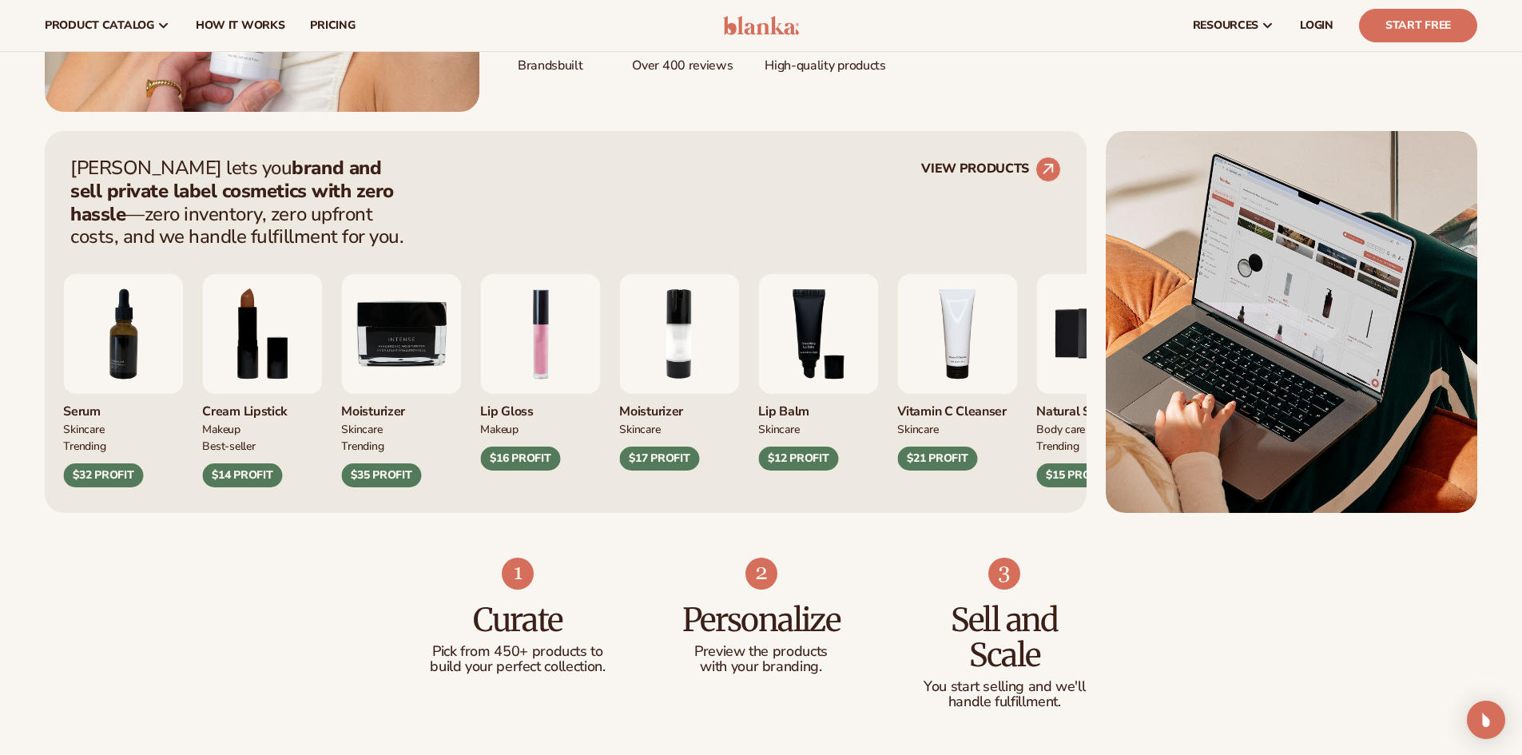
click at [619, 412] on div "Moisturizer" at bounding box center [679, 407] width 120 height 26
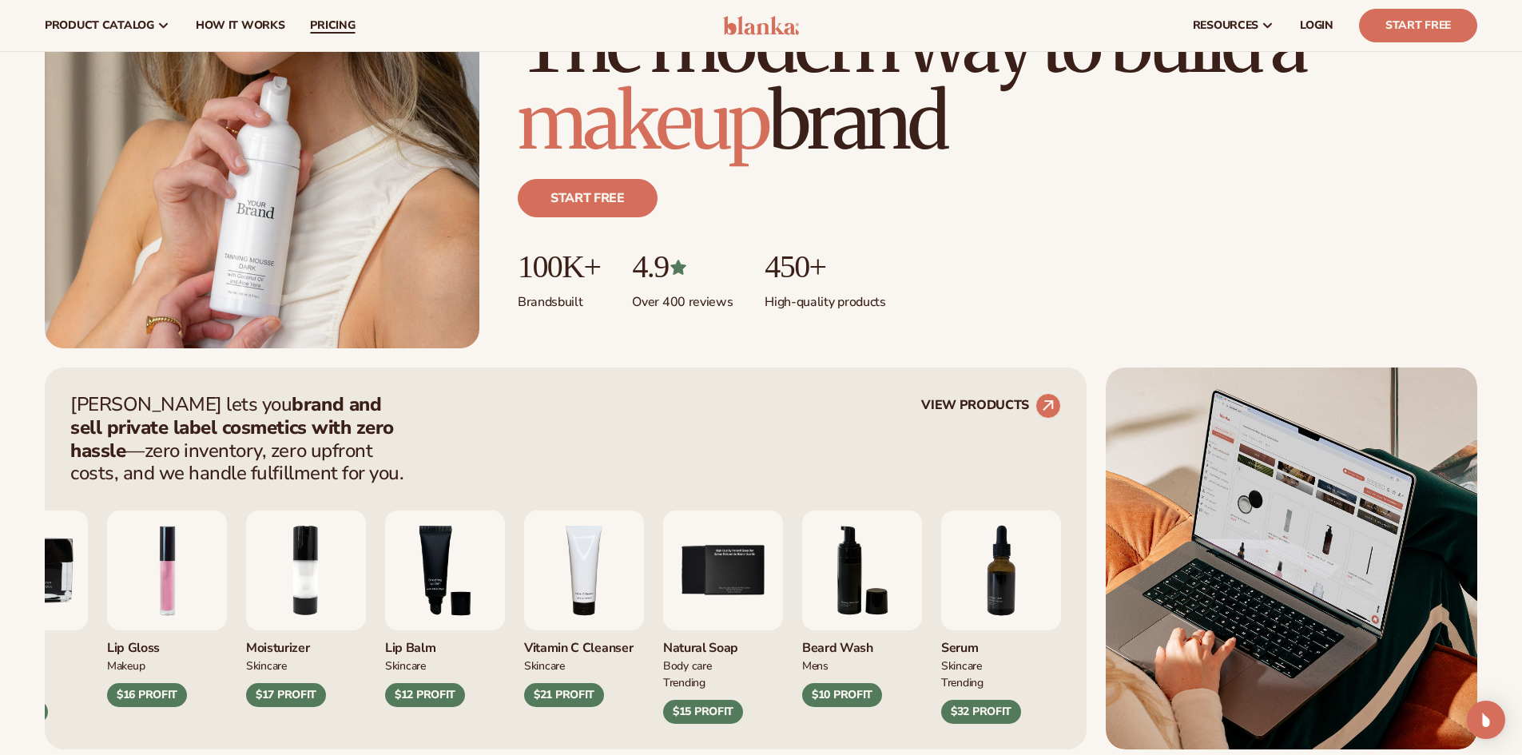
scroll to position [213, 0]
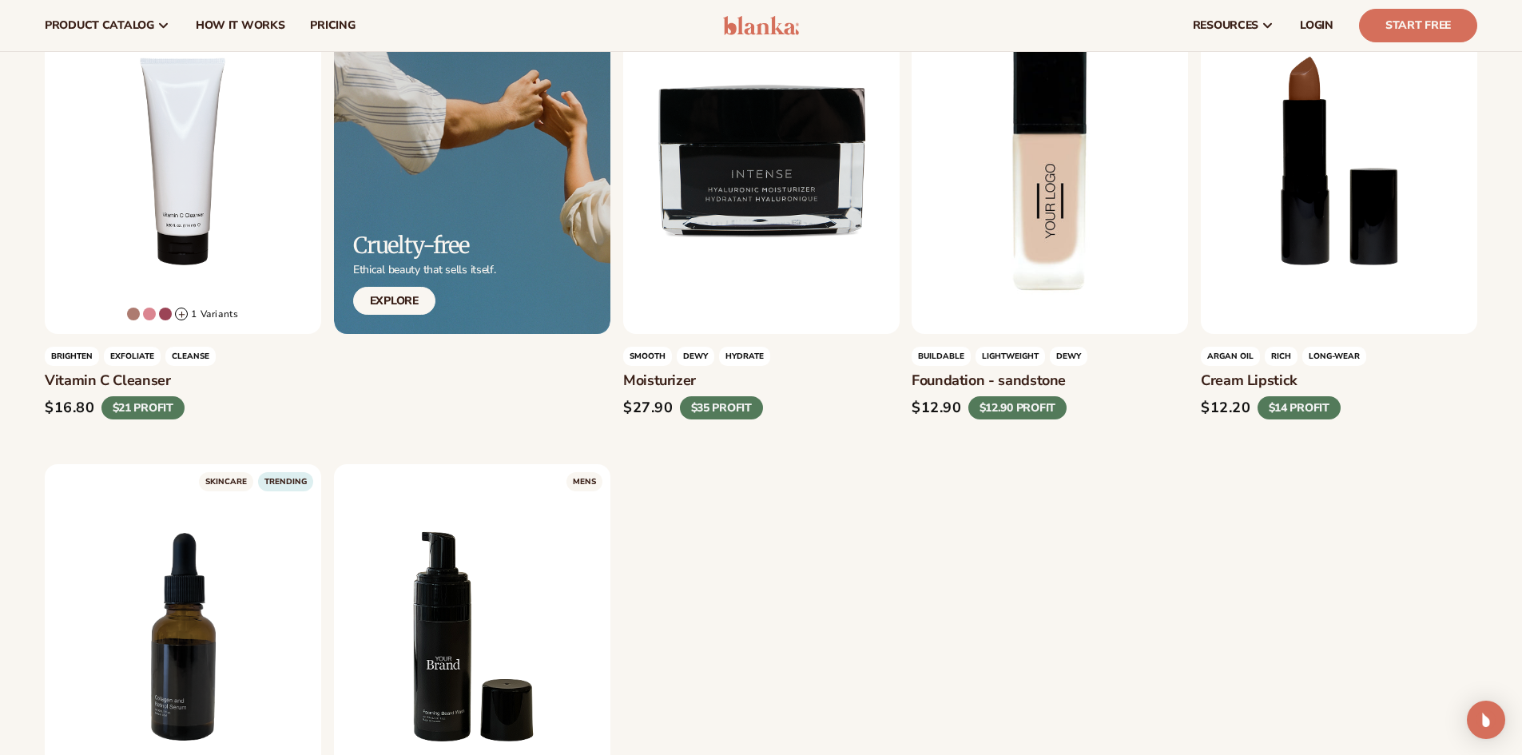
scroll to position [959, 0]
